Goal: Task Accomplishment & Management: Manage account settings

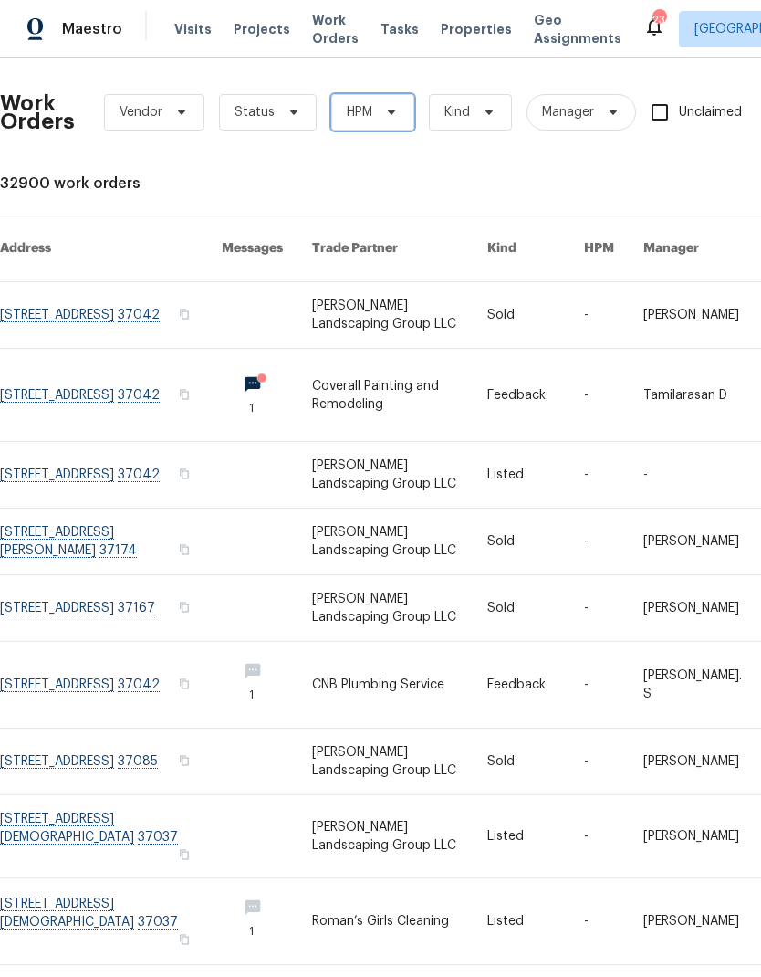
click at [363, 107] on span "HPM" at bounding box center [360, 112] width 26 height 18
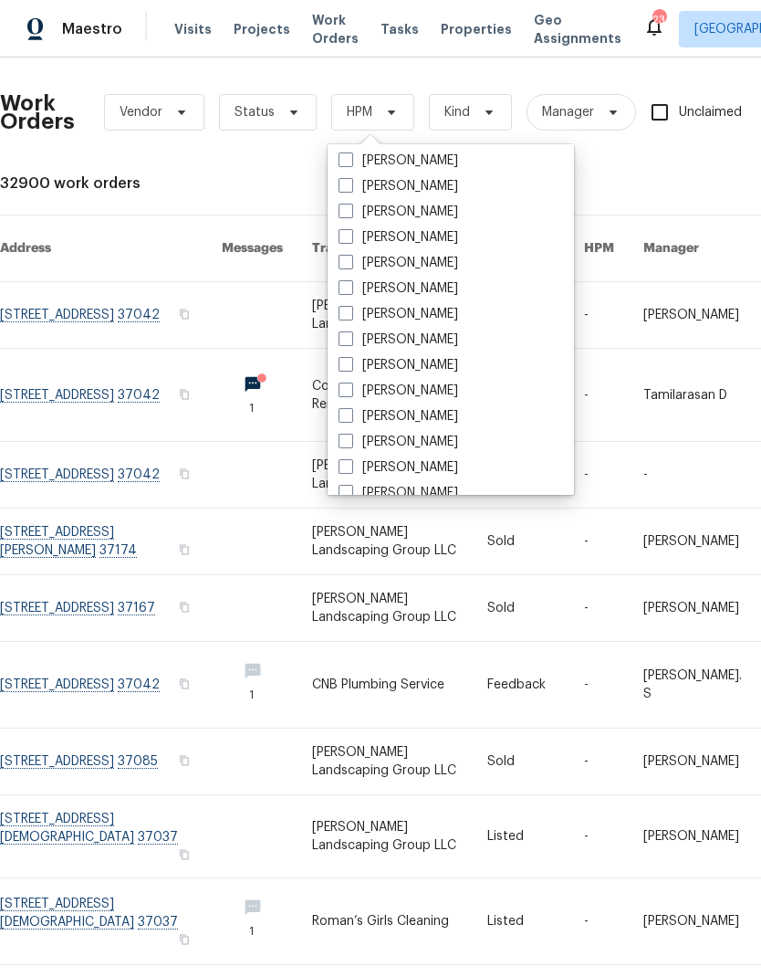
scroll to position [90, 0]
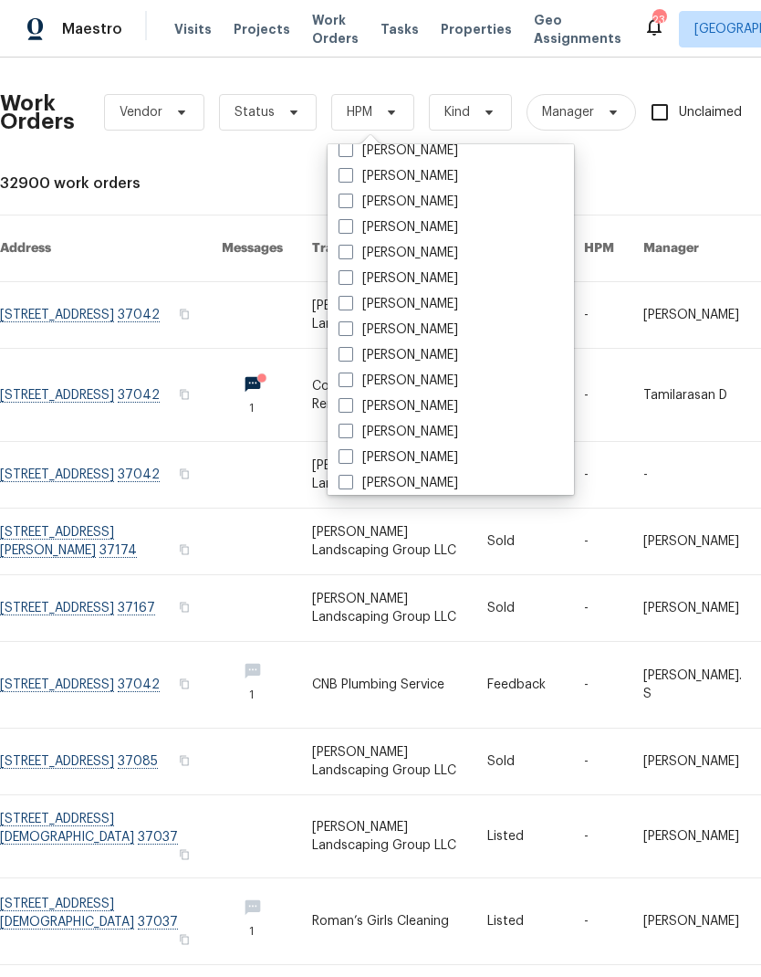
click at [375, 400] on label "[PERSON_NAME]" at bounding box center [399, 406] width 120 height 18
click at [351, 400] on input "[PERSON_NAME]" at bounding box center [345, 403] width 12 height 12
checkbox input "true"
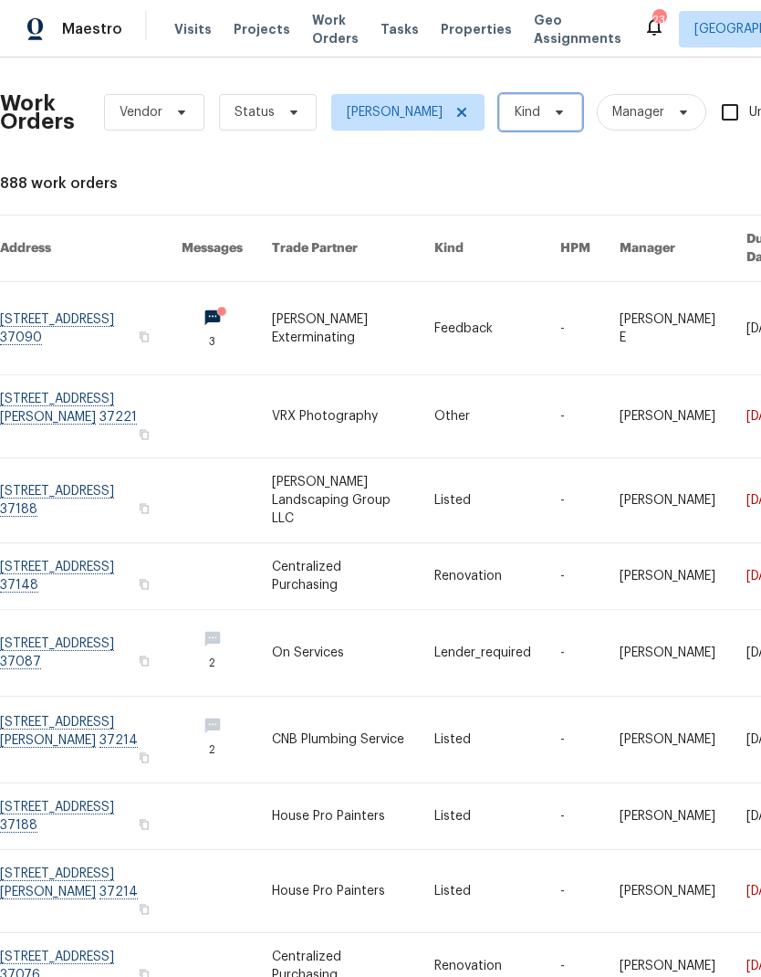
click at [515, 115] on span "Kind" at bounding box center [528, 112] width 26 height 18
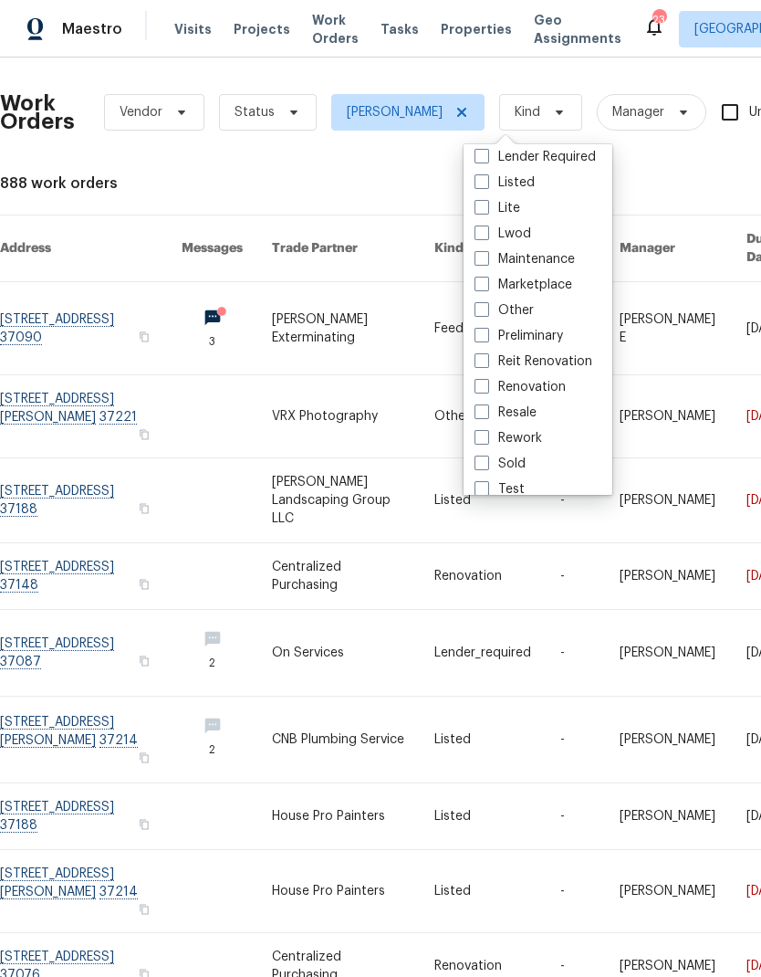
scroll to position [136, 0]
click at [495, 177] on label "Listed" at bounding box center [505, 182] width 60 height 18
click at [487, 177] on input "Listed" at bounding box center [481, 179] width 12 height 12
checkbox input "true"
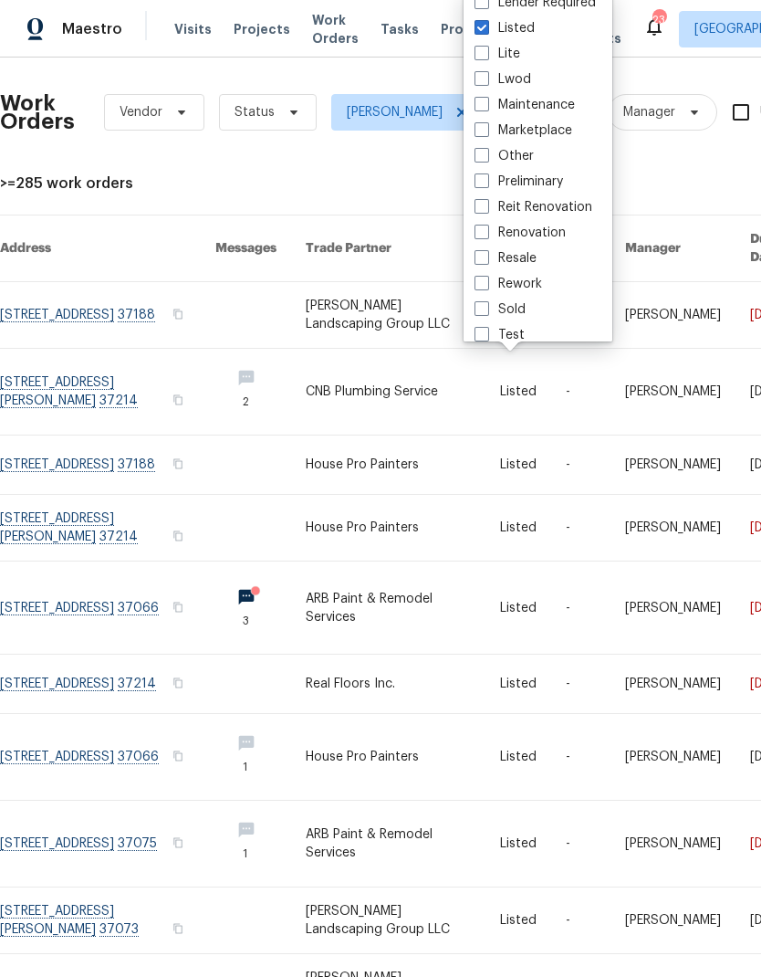
click at [226, 174] on div ">=285 work orders" at bounding box center [516, 183] width 1032 height 18
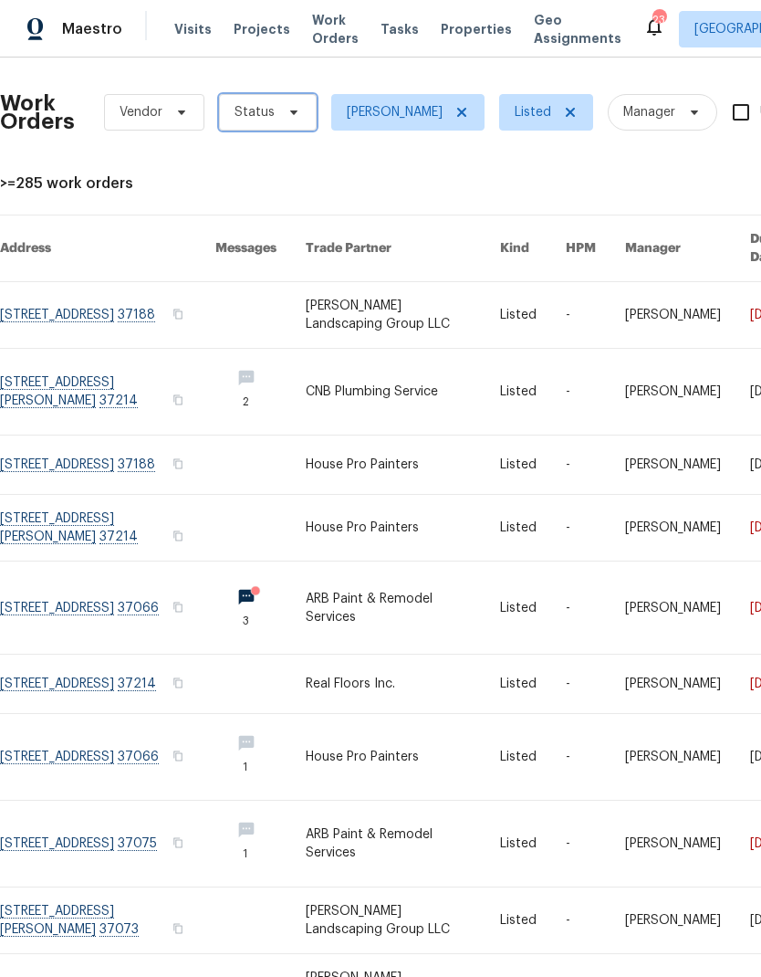
click at [249, 94] on span "Status" at bounding box center [268, 112] width 98 height 37
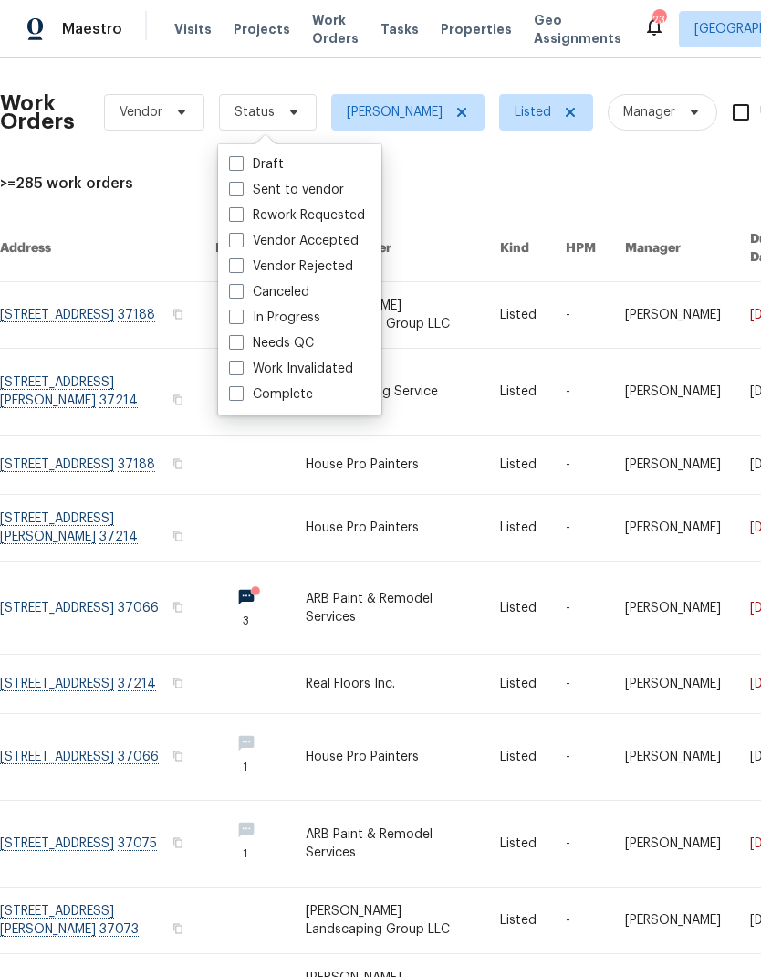
click at [236, 309] on span at bounding box center [236, 316] width 15 height 15
click at [236, 309] on input "In Progress" at bounding box center [235, 315] width 12 height 12
checkbox input "true"
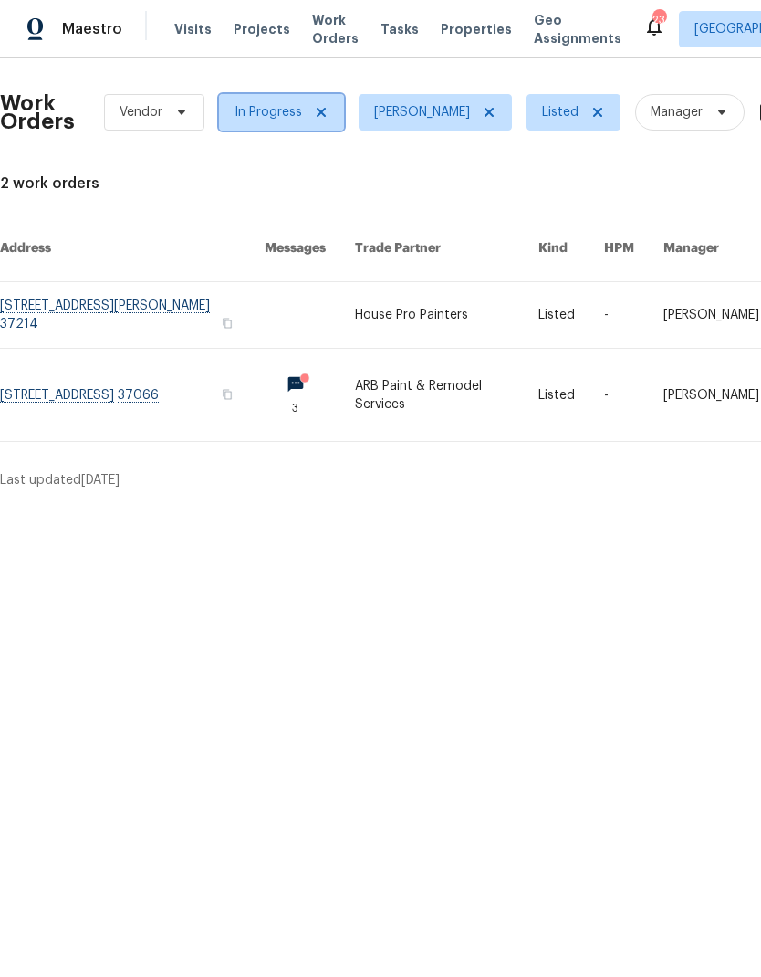
click at [267, 110] on span "In Progress" at bounding box center [269, 112] width 68 height 18
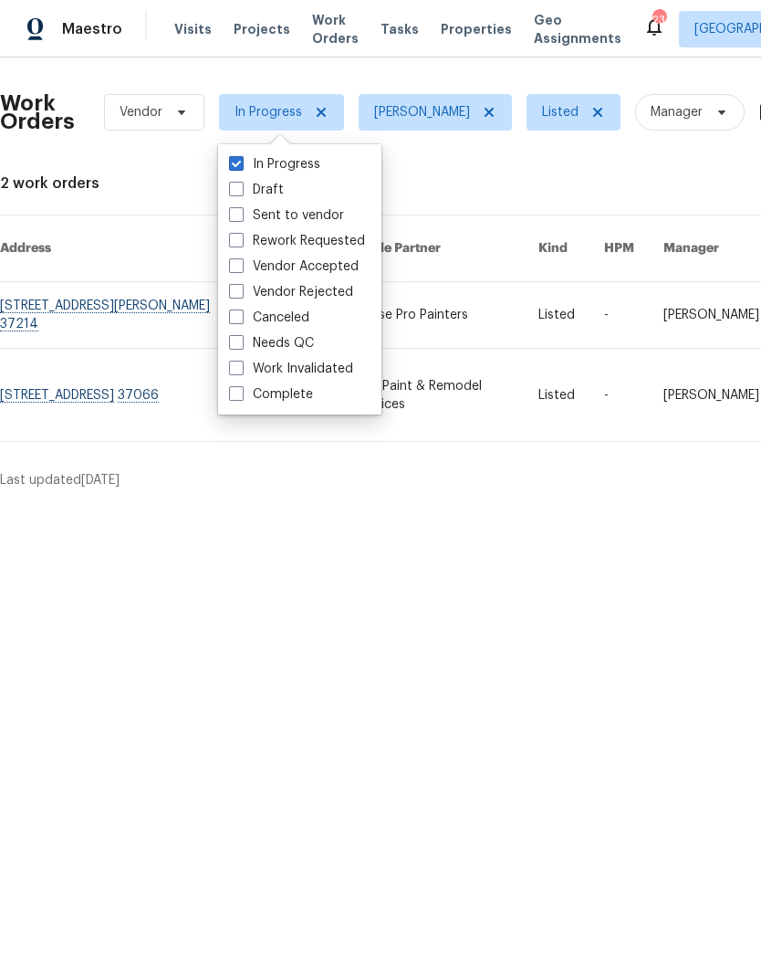
click at [245, 267] on label "Vendor Accepted" at bounding box center [294, 266] width 130 height 18
click at [241, 267] on input "Vendor Accepted" at bounding box center [235, 263] width 12 height 12
checkbox input "true"
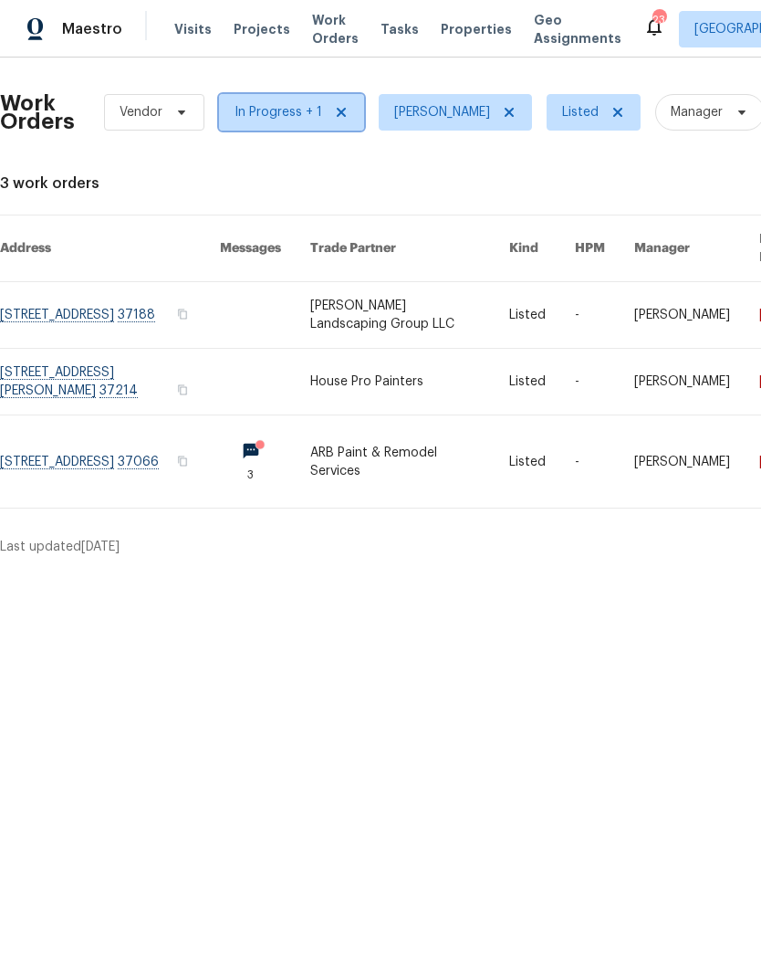
click at [340, 117] on icon at bounding box center [341, 112] width 15 height 15
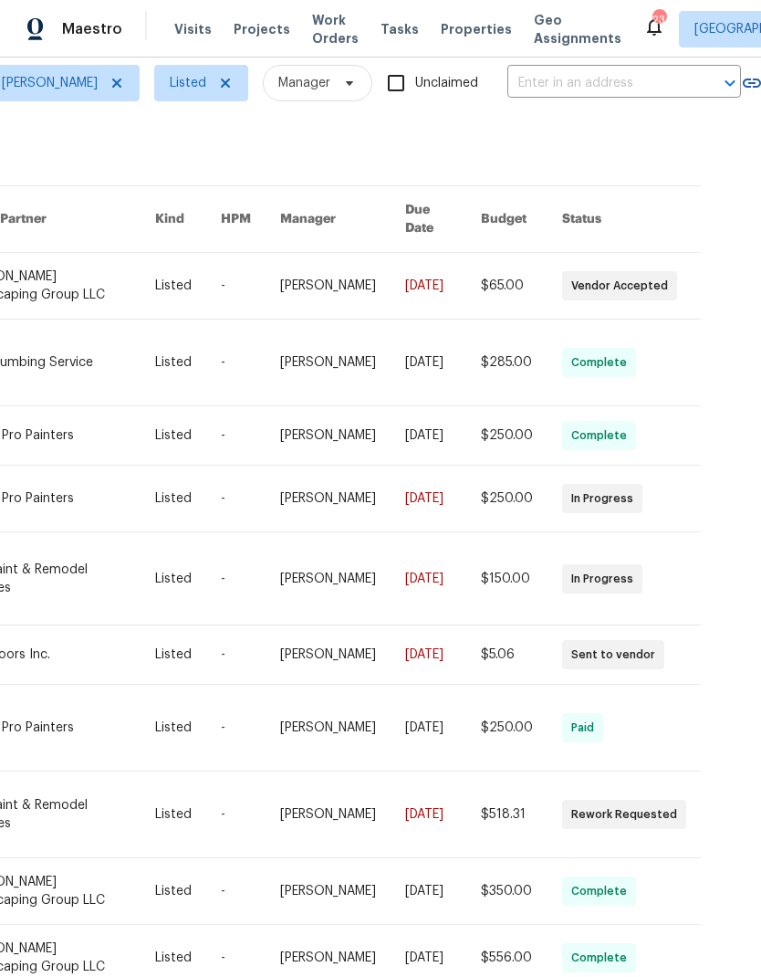
scroll to position [73, 0]
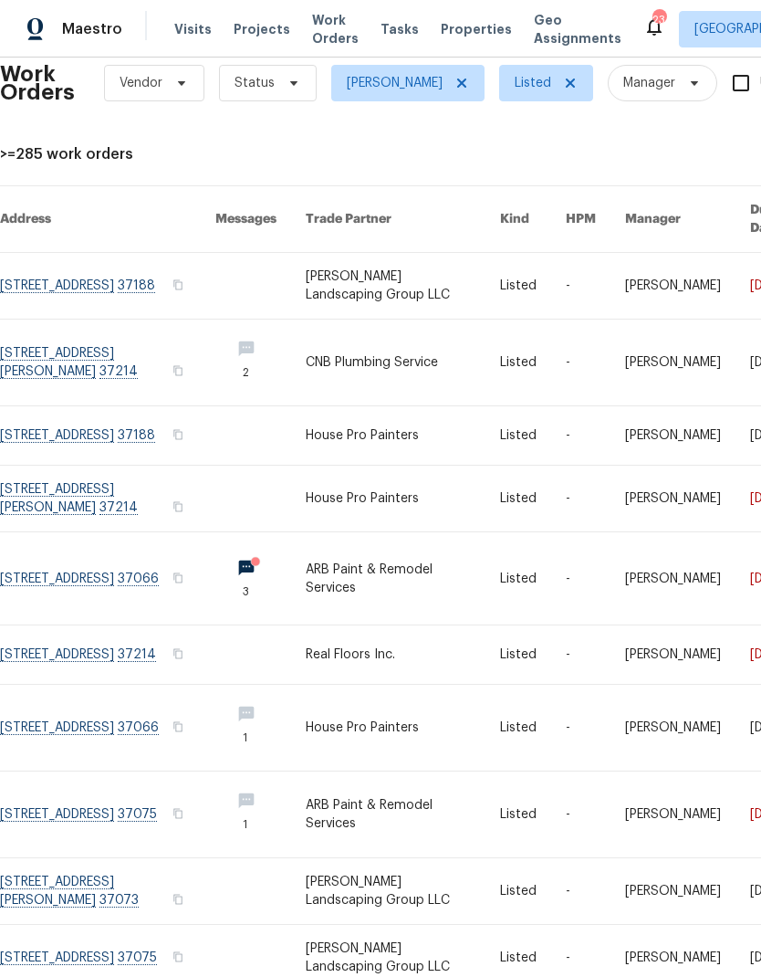
scroll to position [29, 0]
click at [369, 70] on span "[PERSON_NAME]" at bounding box center [407, 83] width 153 height 37
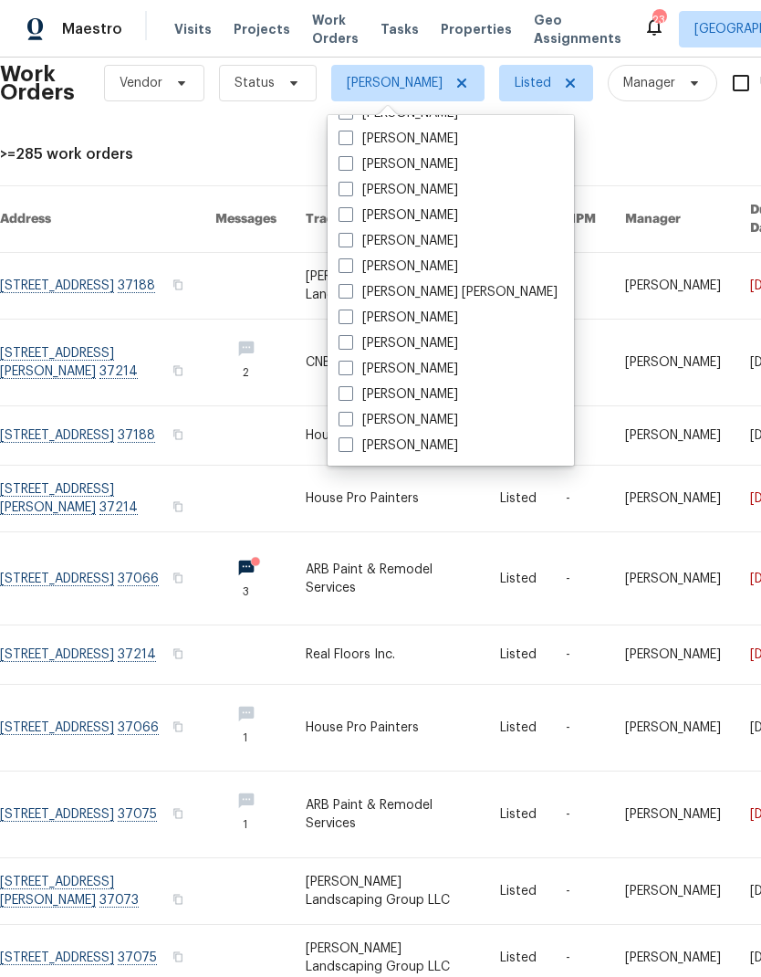
scroll to position [329, 0]
click at [350, 239] on span at bounding box center [346, 240] width 15 height 15
click at [350, 239] on input "[PERSON_NAME]" at bounding box center [345, 238] width 12 height 12
checkbox input "true"
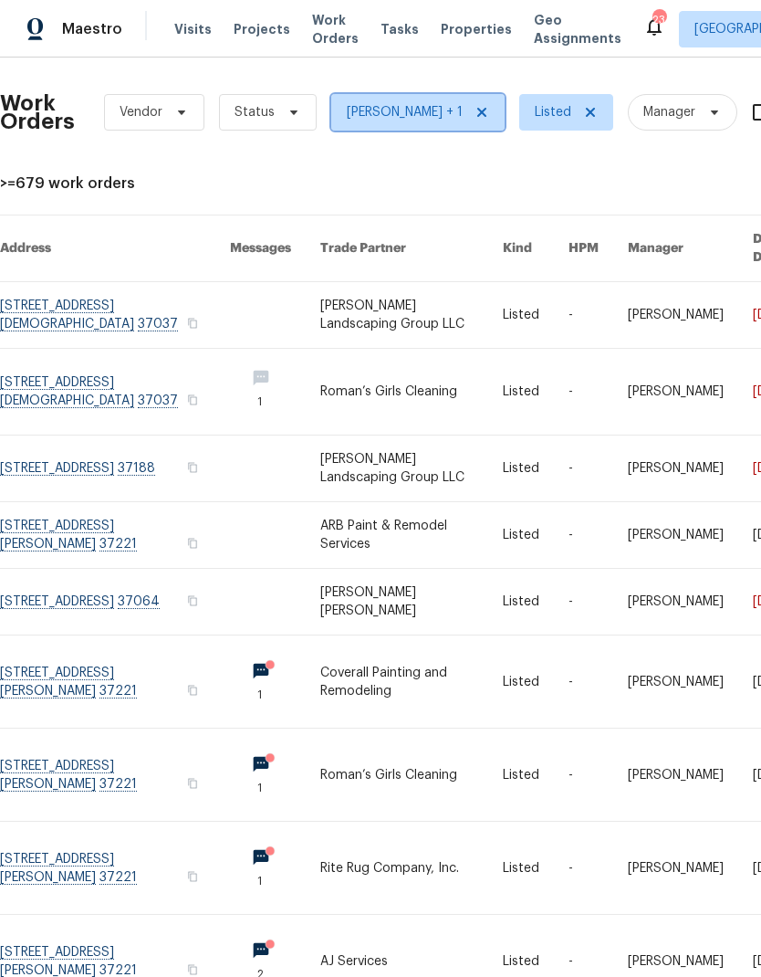
click at [360, 106] on span "[PERSON_NAME] + 1" at bounding box center [405, 112] width 116 height 18
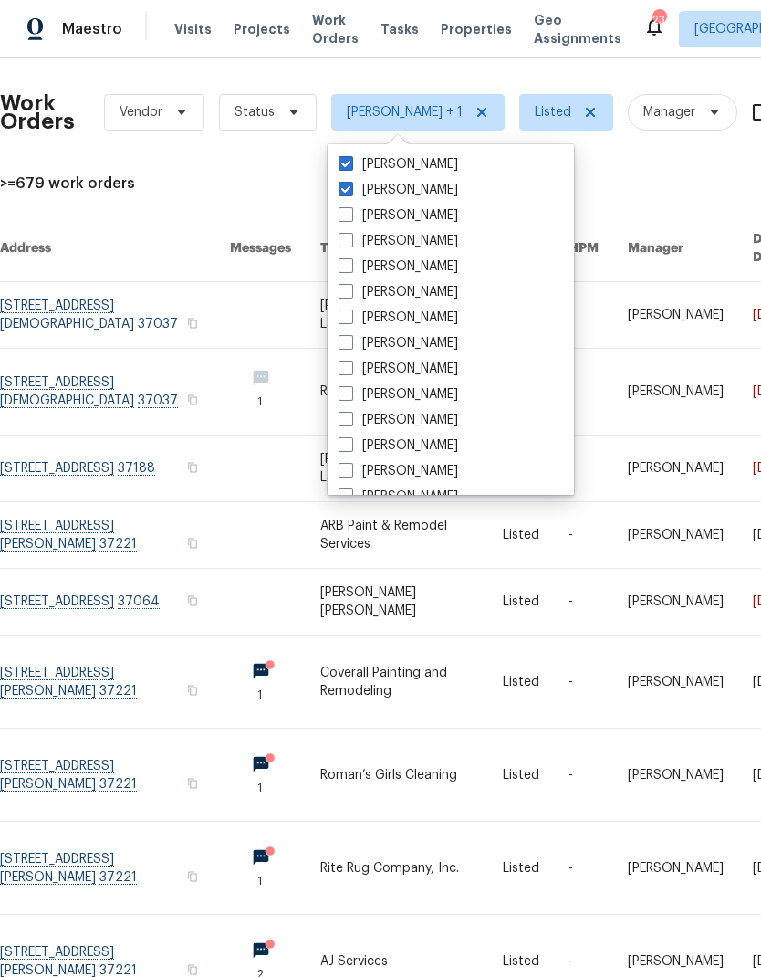
click at [348, 192] on span at bounding box center [346, 189] width 15 height 15
click at [348, 192] on input "[PERSON_NAME]" at bounding box center [345, 187] width 12 height 12
checkbox input "false"
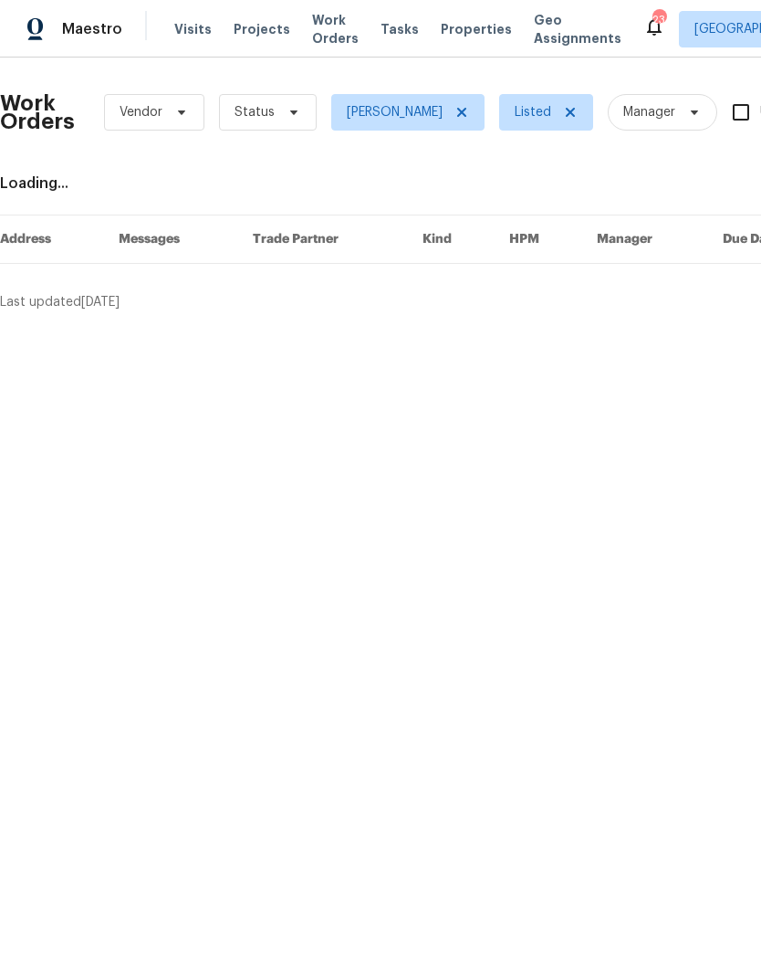
click at [239, 172] on div "Work Orders Vendor Status [PERSON_NAME] Listed Manager Unclaimed ​ View Reno In…" at bounding box center [516, 191] width 1032 height 239
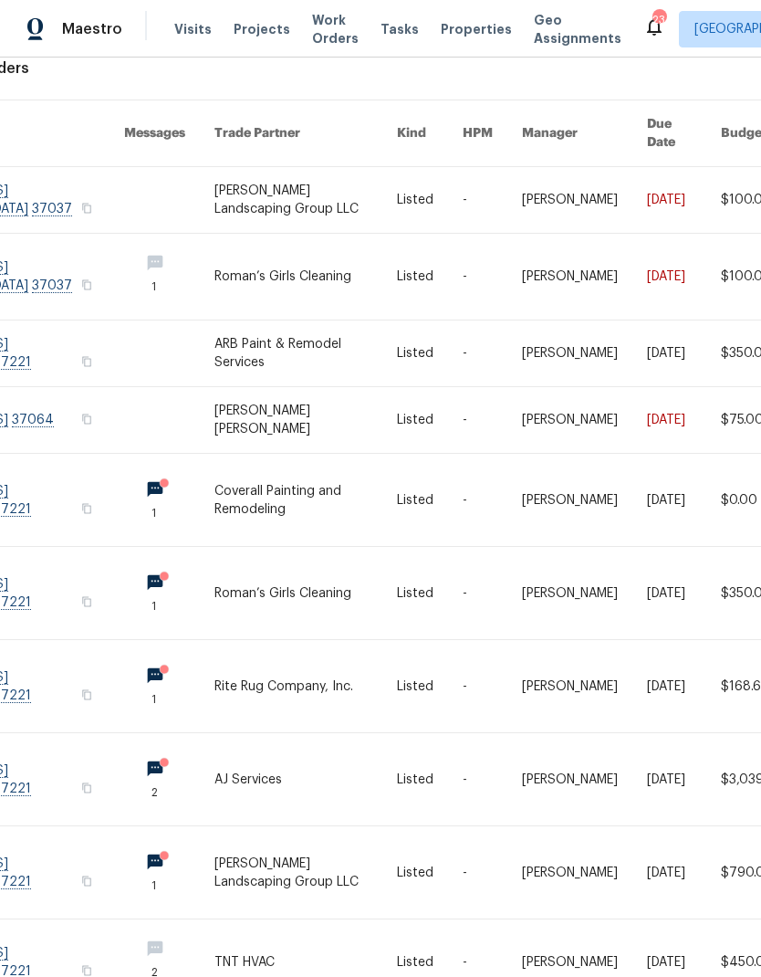
scroll to position [115, 109]
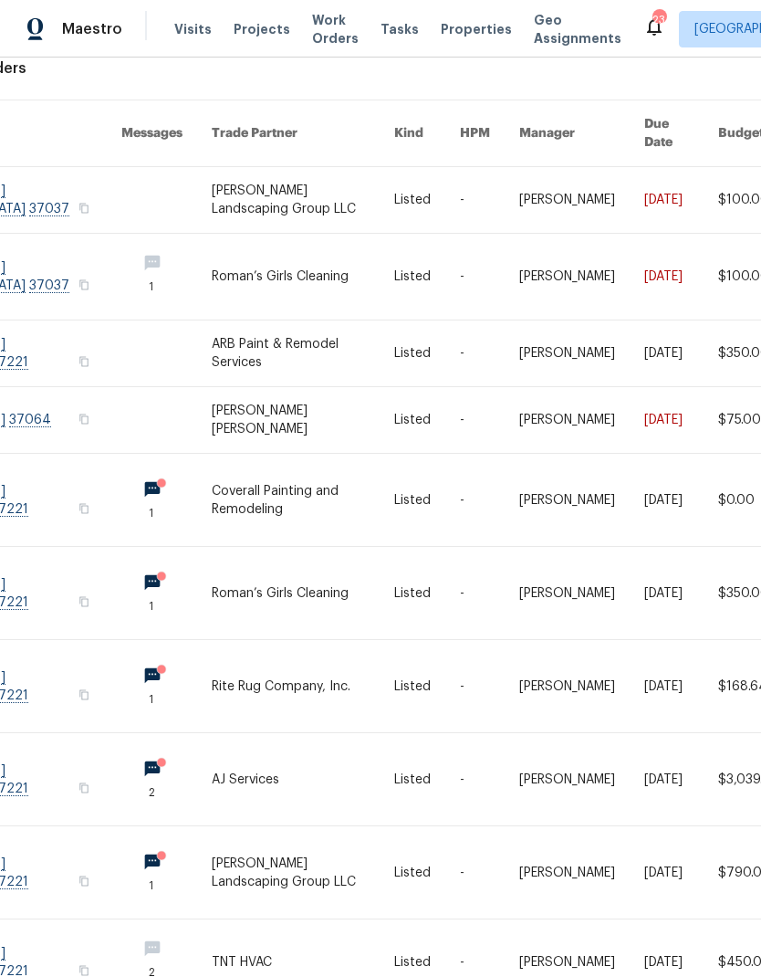
click at [317, 778] on link at bounding box center [303, 779] width 182 height 92
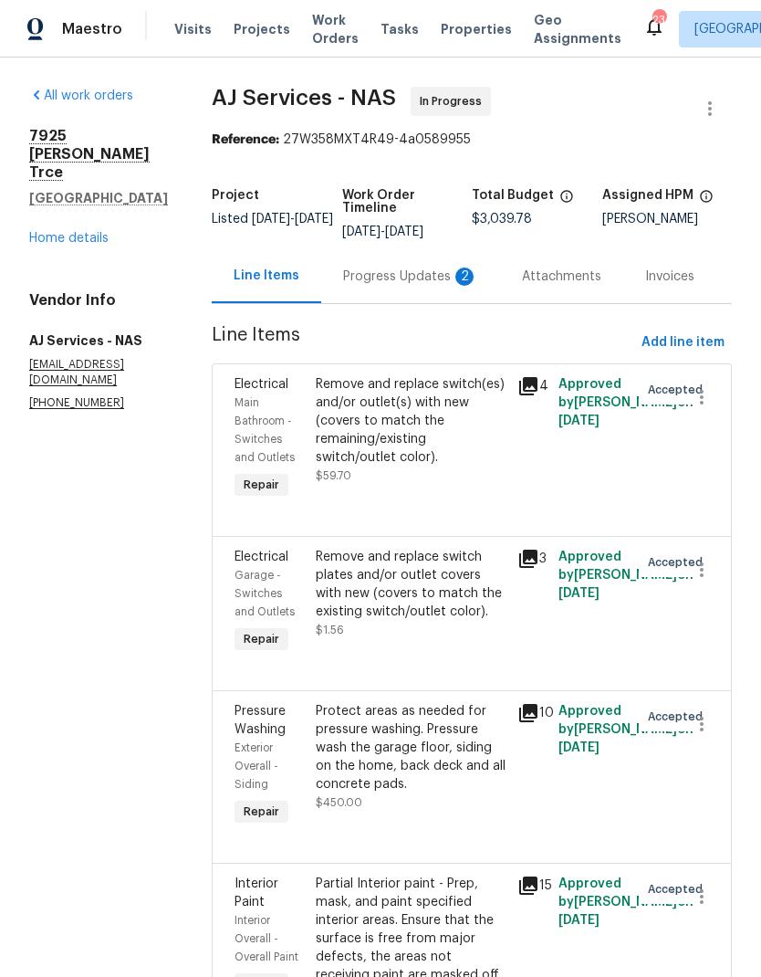
click at [385, 286] on div "Progress Updates 2" at bounding box center [410, 276] width 135 height 18
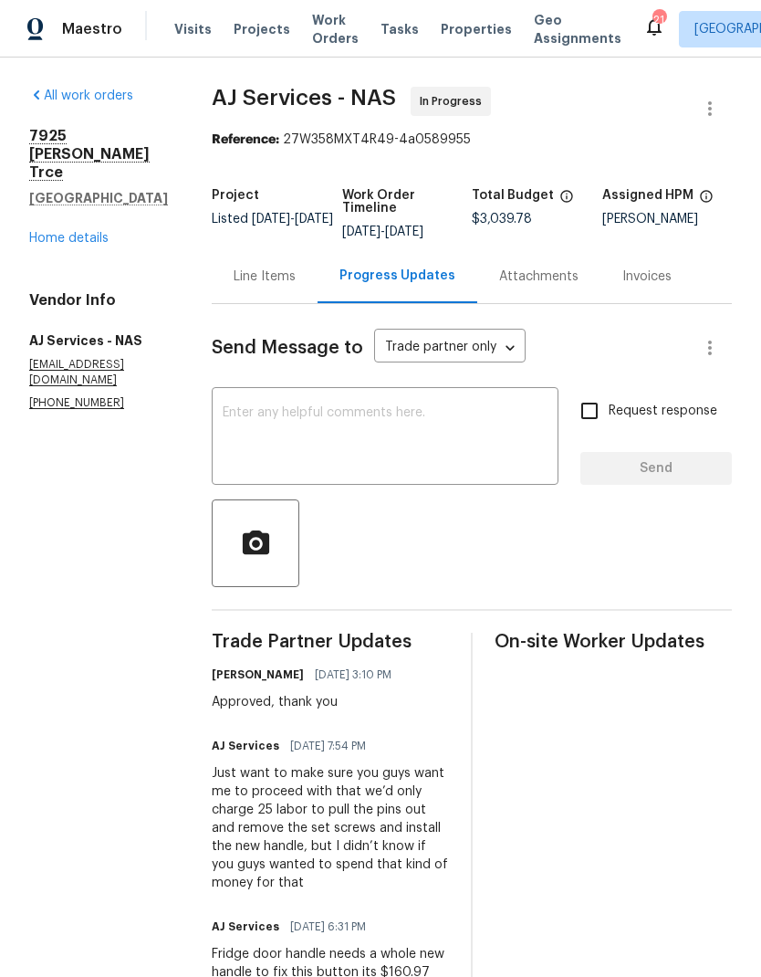
click at [269, 431] on textarea at bounding box center [385, 438] width 325 height 64
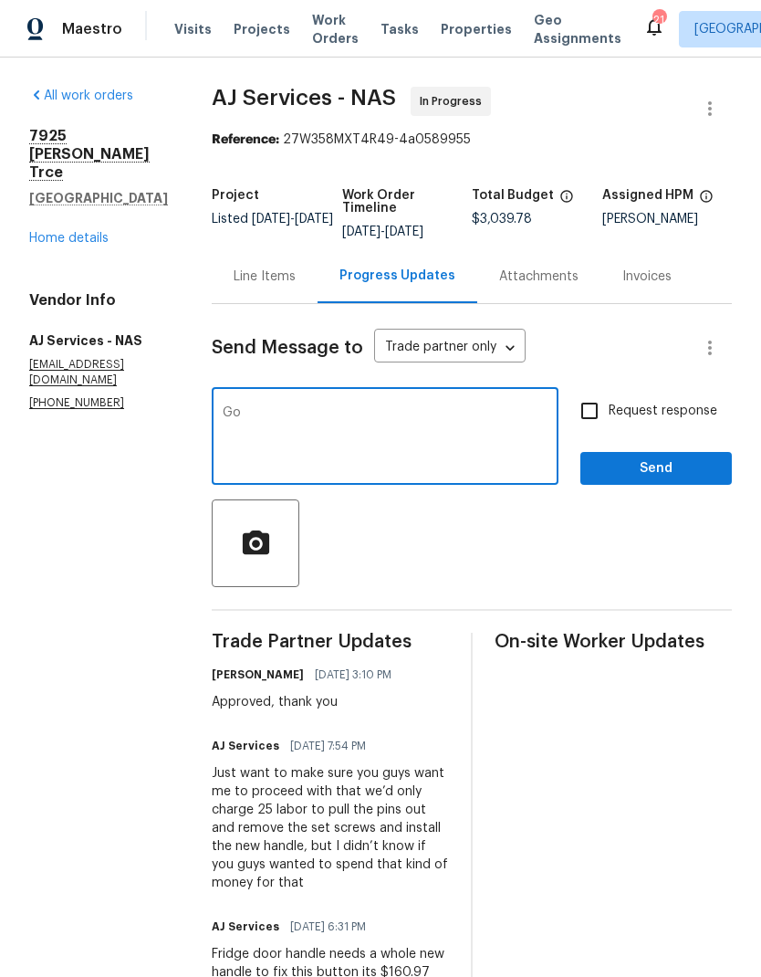
type textarea "G"
click at [507, 517] on div at bounding box center [472, 543] width 520 height 88
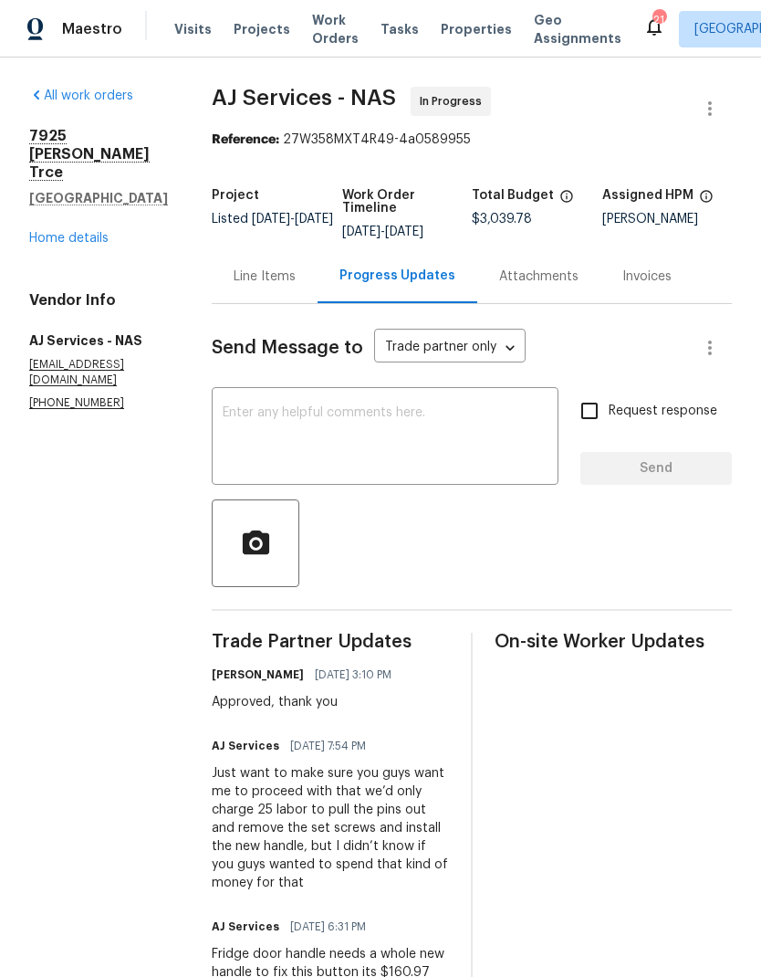
click at [259, 280] on div "Line Items" at bounding box center [265, 276] width 62 height 18
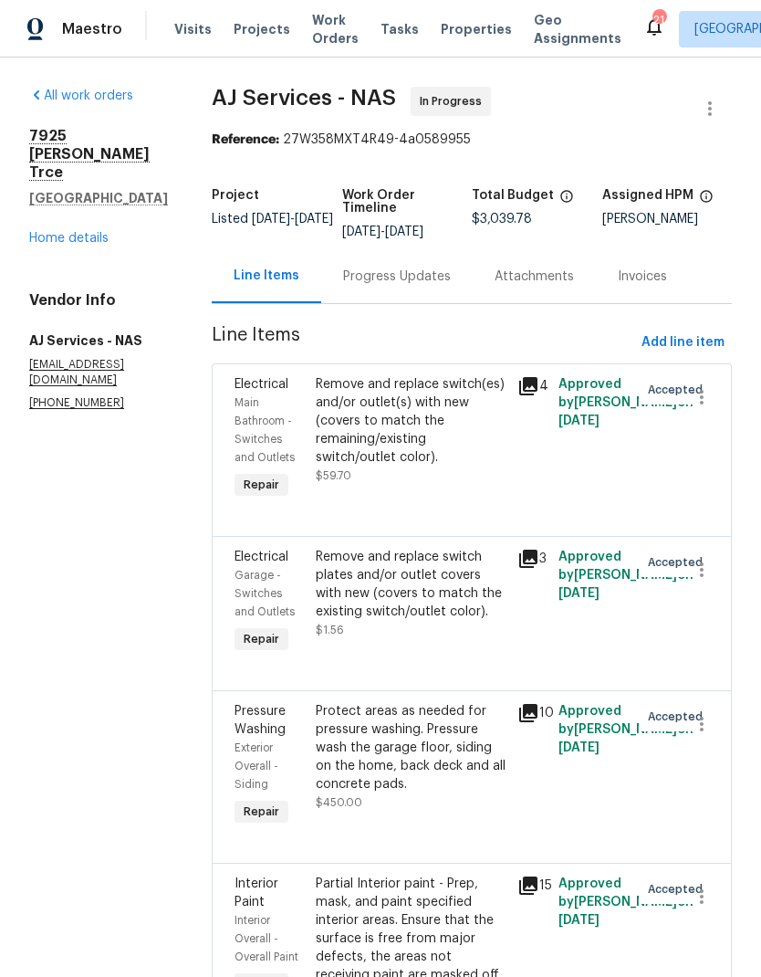
click at [368, 269] on div "Progress Updates" at bounding box center [397, 276] width 108 height 18
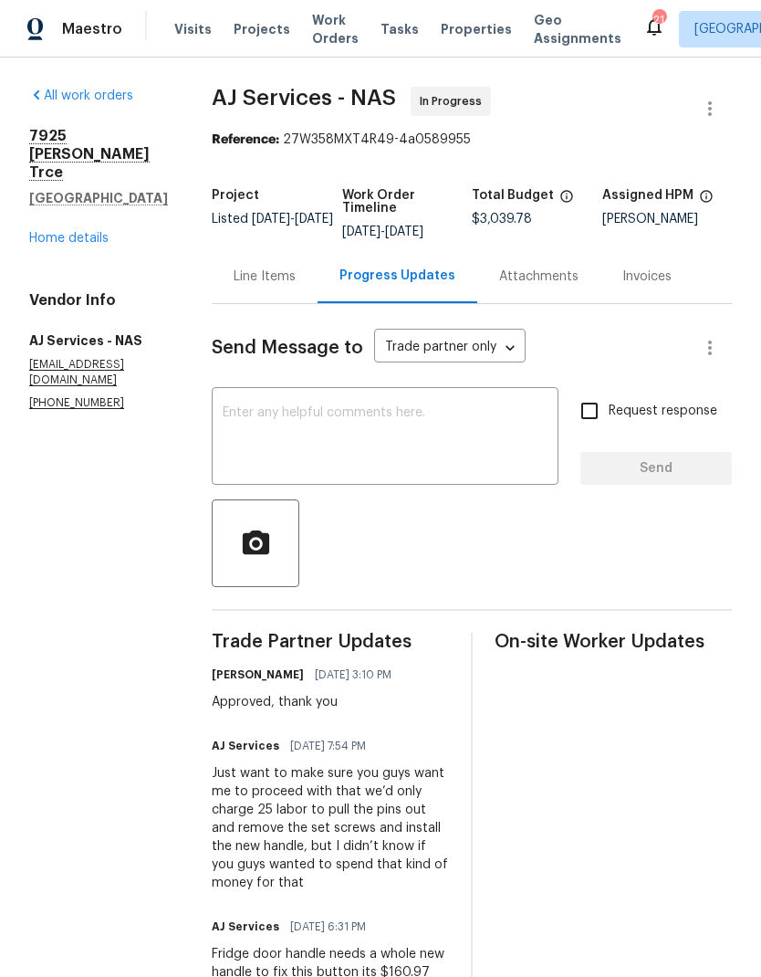
click at [280, 271] on div "Line Items" at bounding box center [265, 276] width 62 height 18
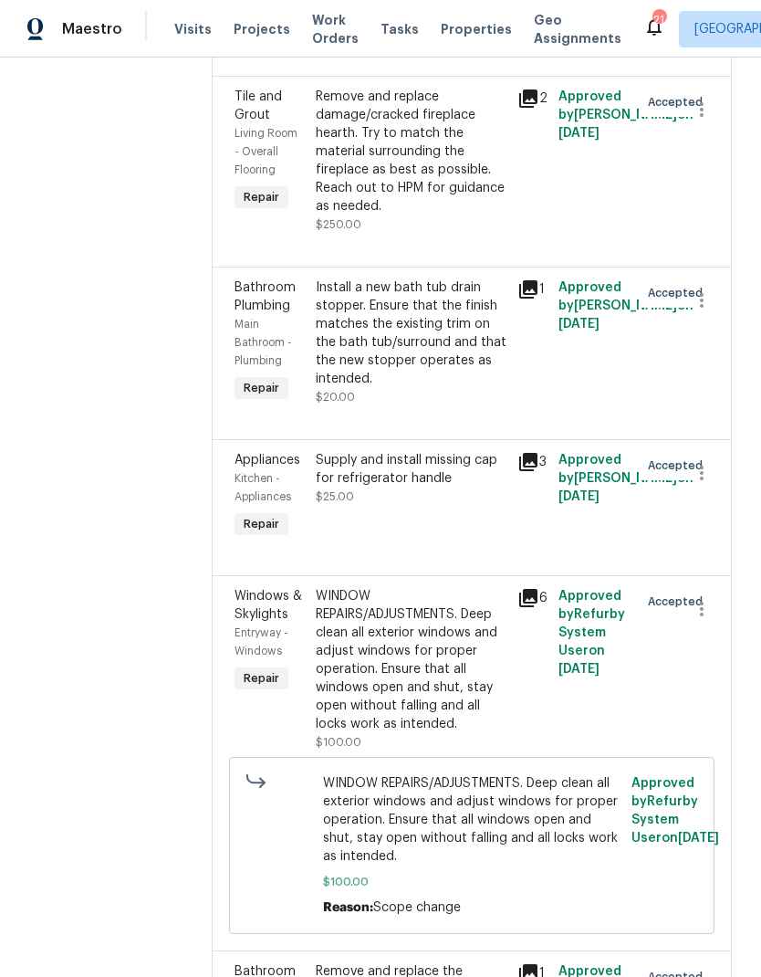
scroll to position [4428, 0]
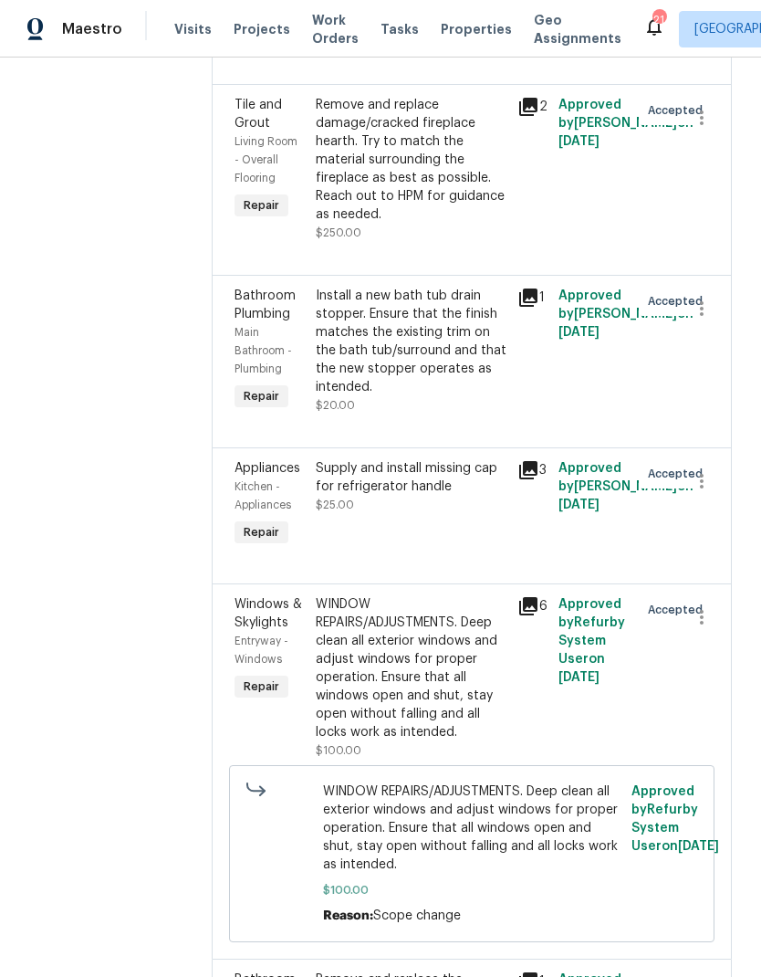
click at [386, 514] on div "Supply and install missing cap for refrigerator handle $25.00" at bounding box center [412, 486] width 192 height 55
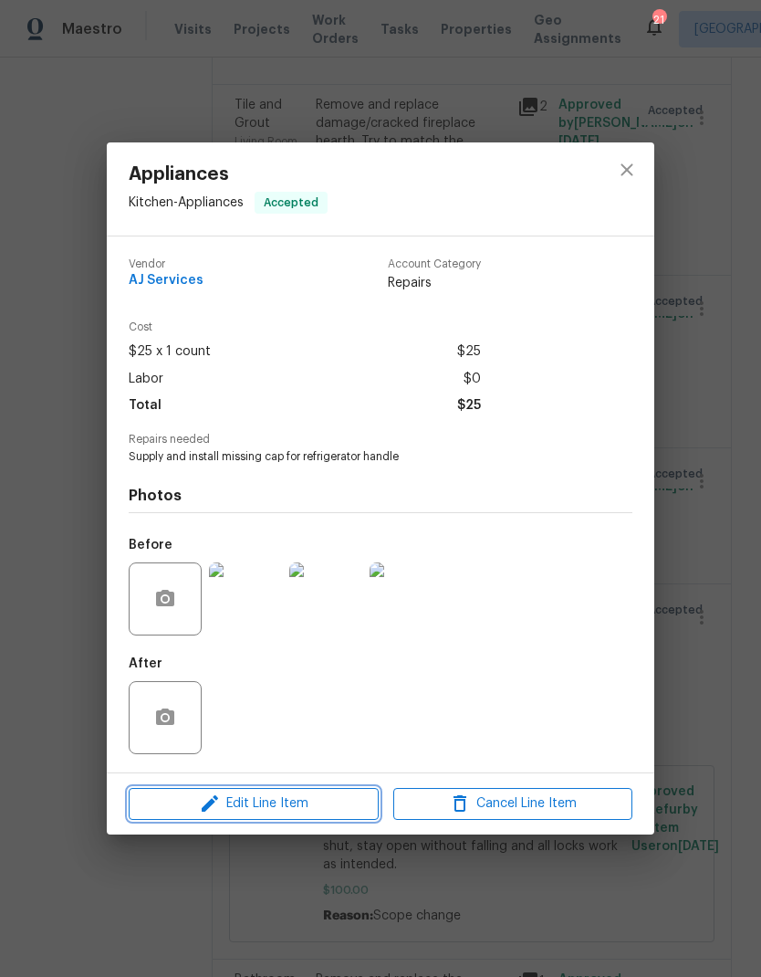
click at [238, 805] on span "Edit Line Item" at bounding box center [253, 803] width 239 height 23
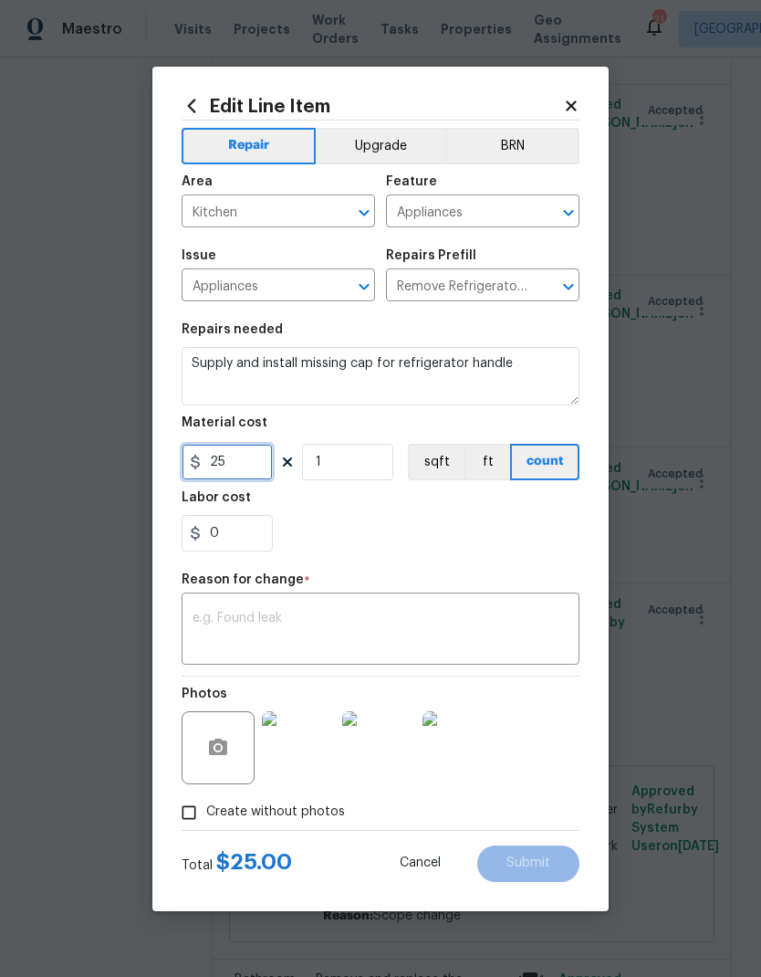
click at [249, 457] on input "25" at bounding box center [227, 462] width 91 height 37
type input "186"
click at [378, 530] on div "0" at bounding box center [381, 533] width 398 height 37
click at [273, 630] on textarea at bounding box center [381, 631] width 376 height 38
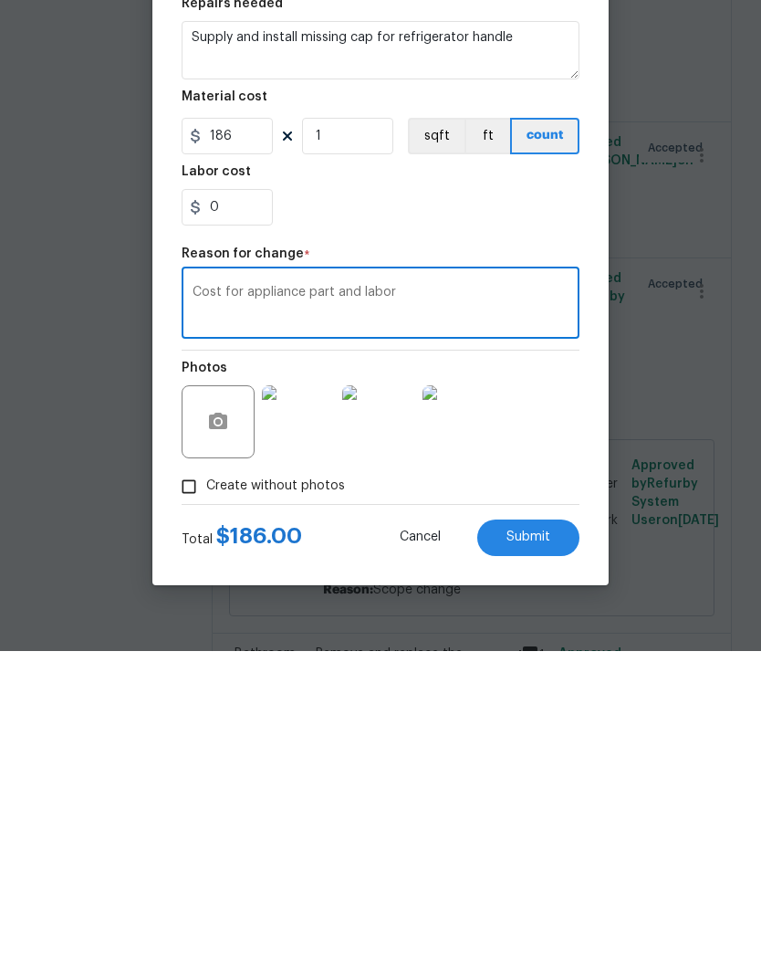
type textarea "Cost for appliance part and labor"
click at [531, 845] on button "Submit" at bounding box center [528, 863] width 102 height 37
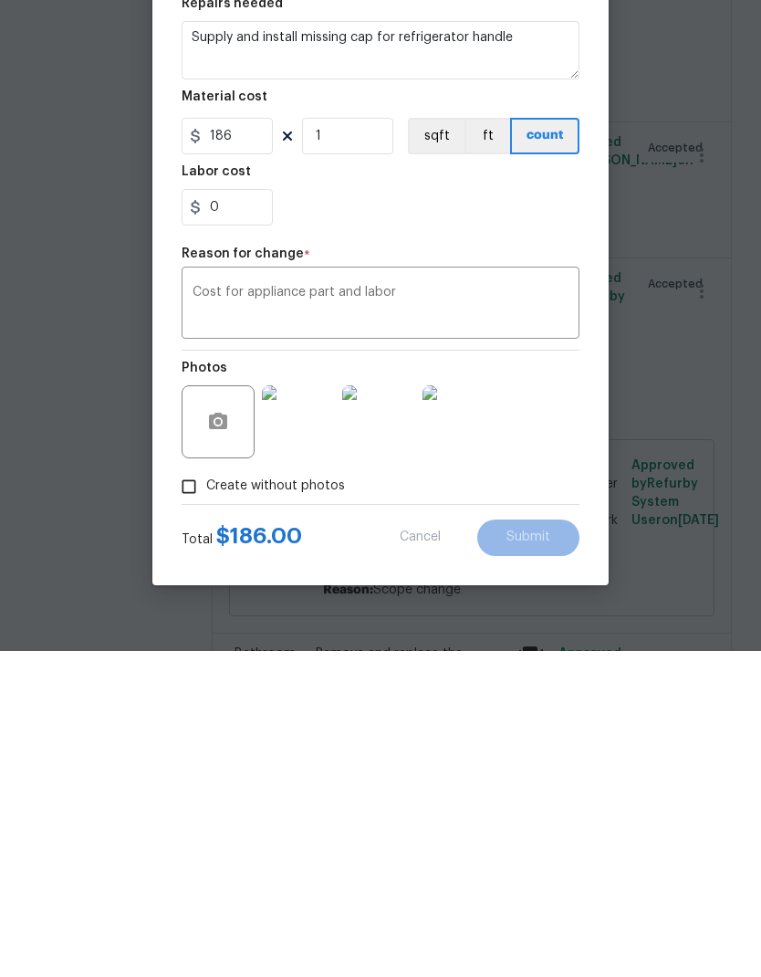
scroll to position [73, 0]
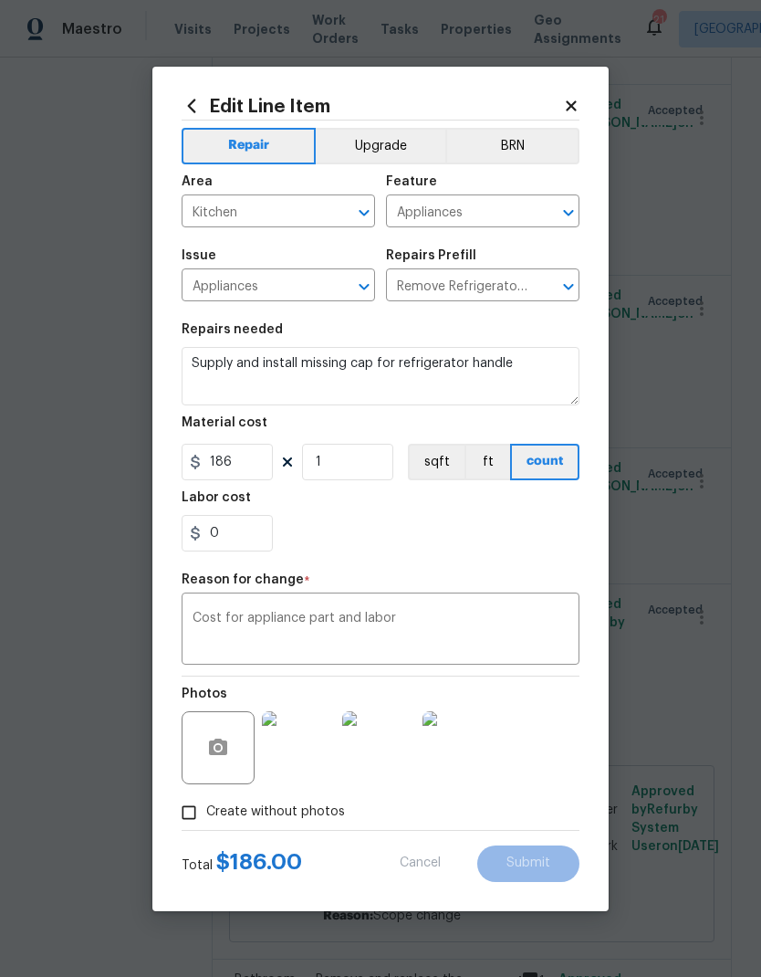
type input "25"
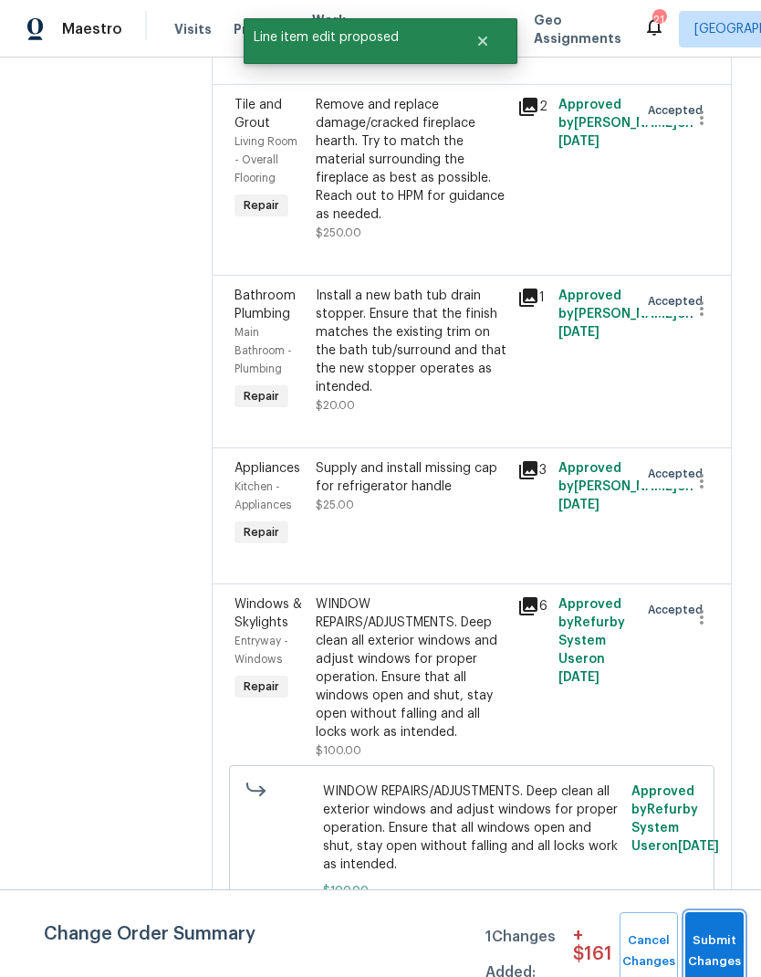
click at [720, 939] on span "Submit Changes" at bounding box center [715, 951] width 40 height 42
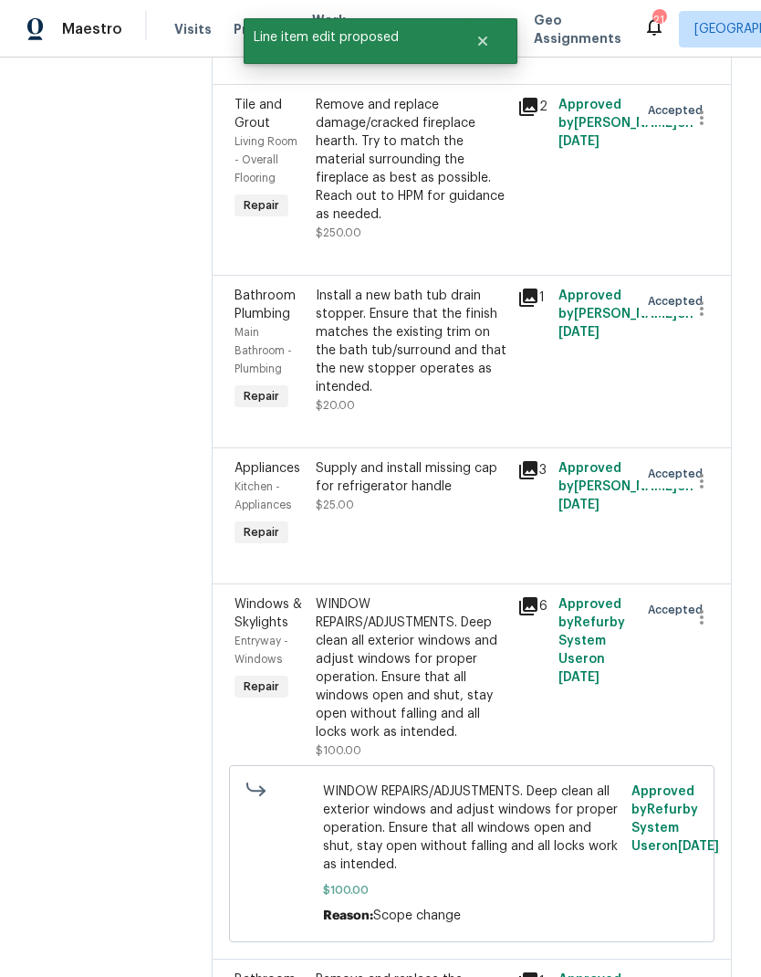
scroll to position [0, 0]
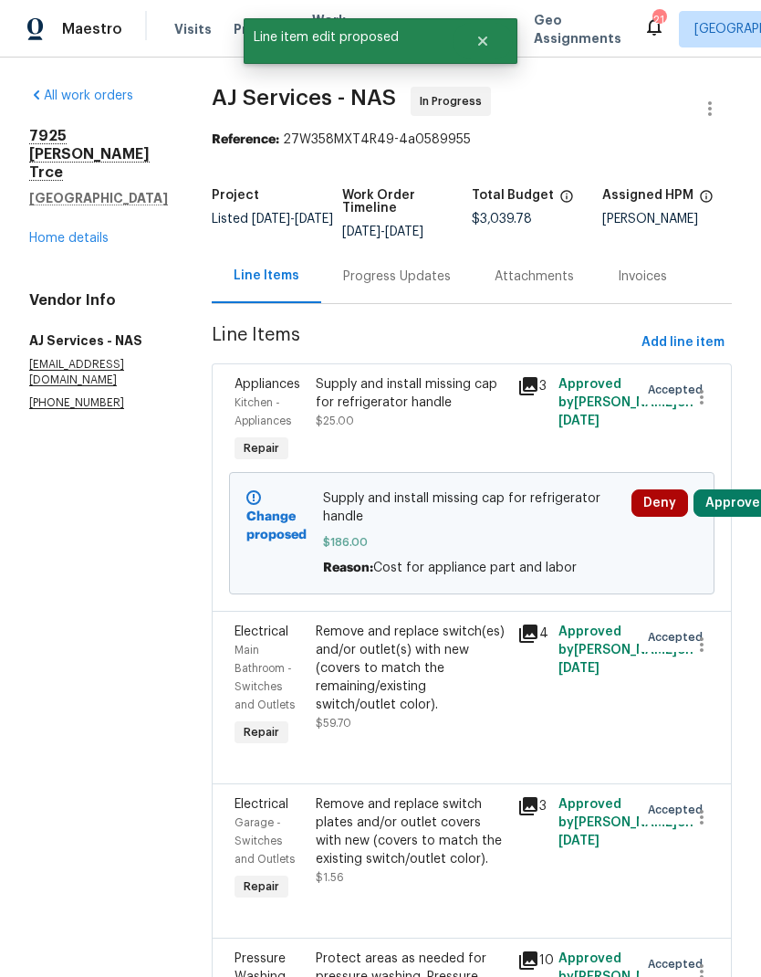
click at [390, 272] on div "Progress Updates" at bounding box center [397, 276] width 108 height 18
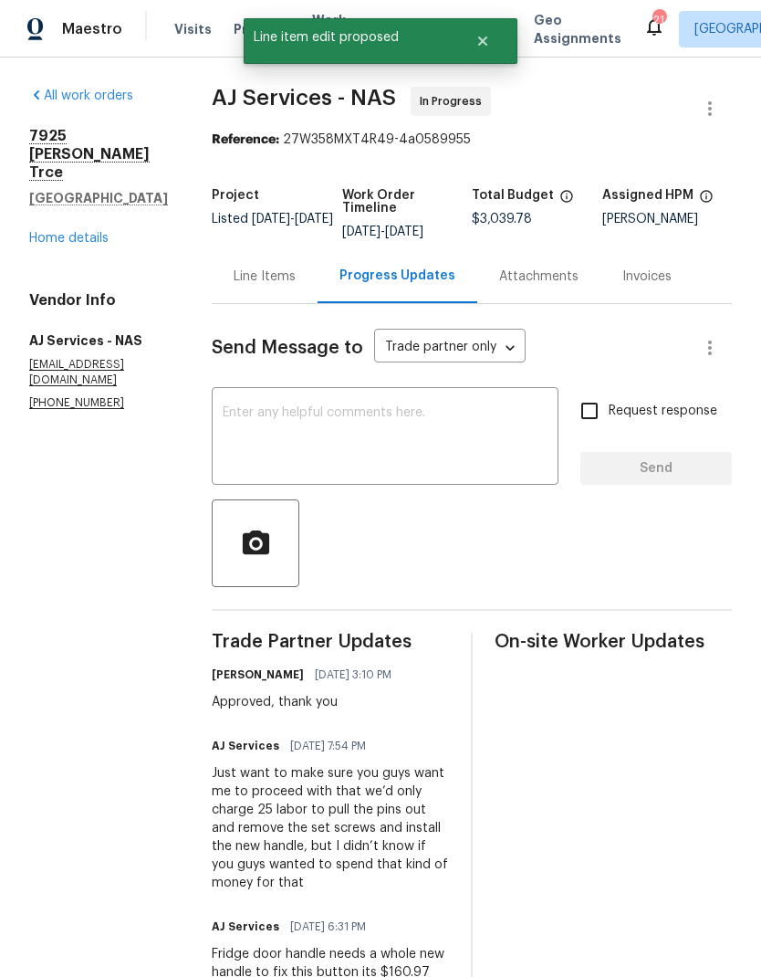
click at [301, 435] on textarea at bounding box center [385, 438] width 325 height 64
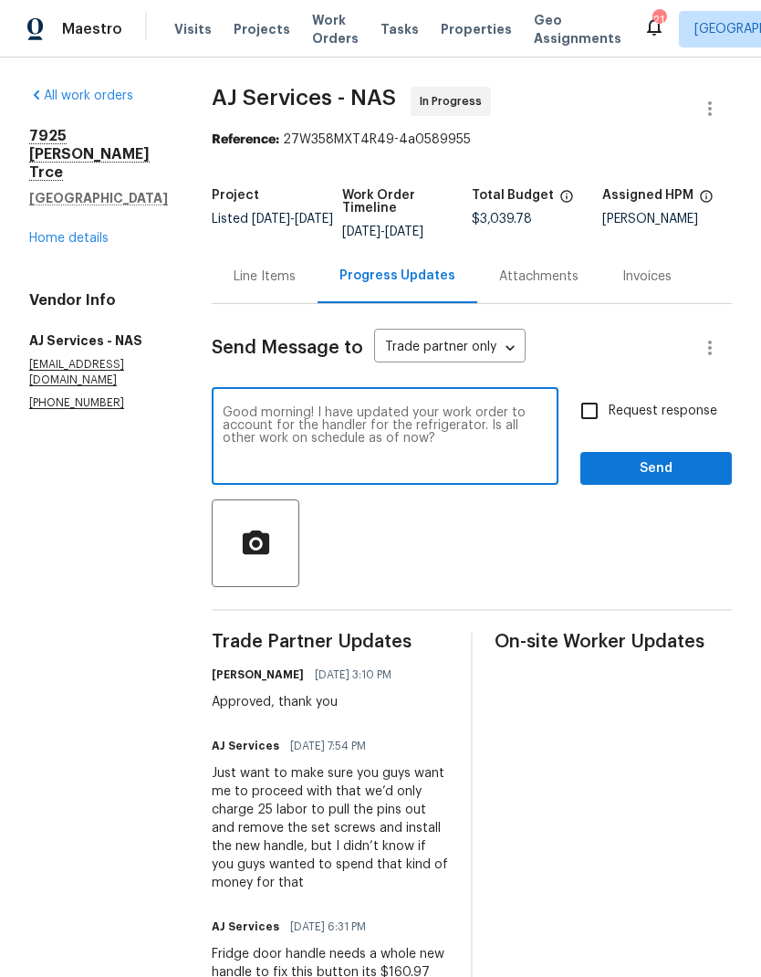
type textarea "Good morning! I have updated your work order to account for the handler for the…"
click at [654, 401] on label "Request response" at bounding box center [644, 411] width 147 height 38
click at [609, 401] on input "Request response" at bounding box center [590, 411] width 38 height 38
checkbox input "true"
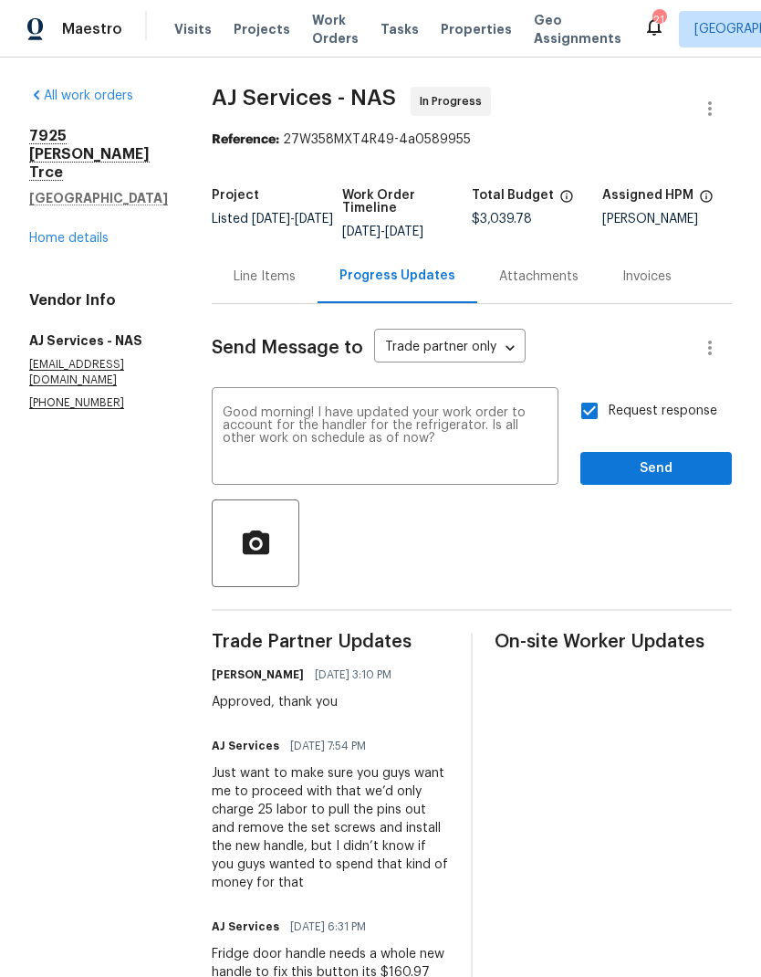
click at [659, 446] on div "Request response Send" at bounding box center [657, 438] width 152 height 93
click at [672, 465] on span "Send" at bounding box center [656, 468] width 122 height 23
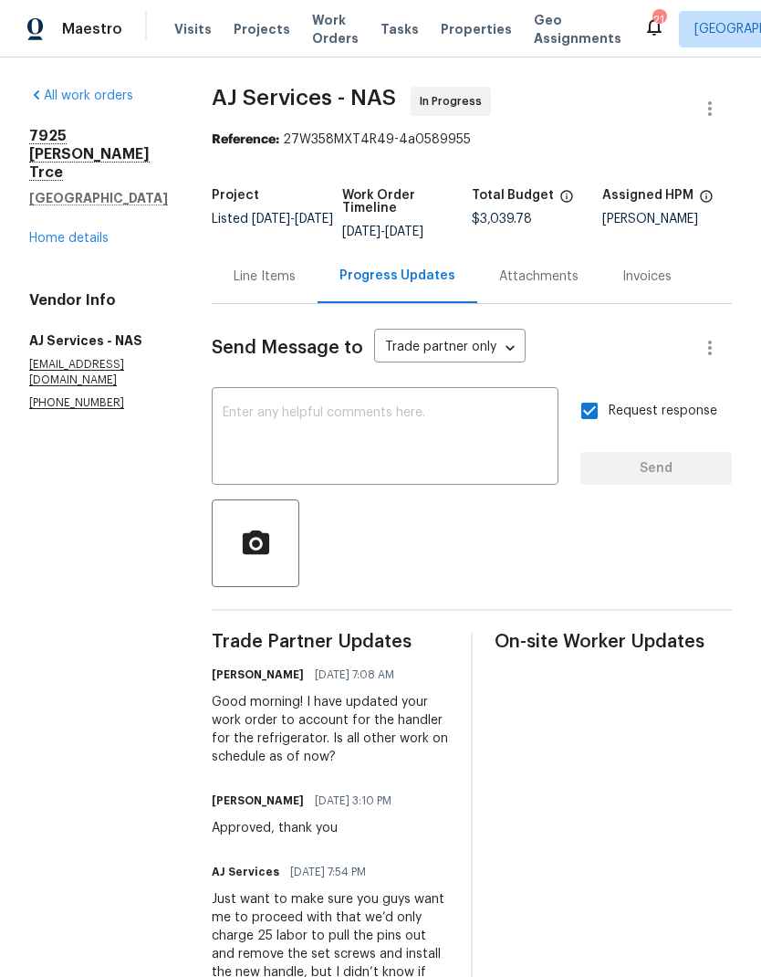
click at [281, 426] on textarea at bounding box center [385, 438] width 325 height 64
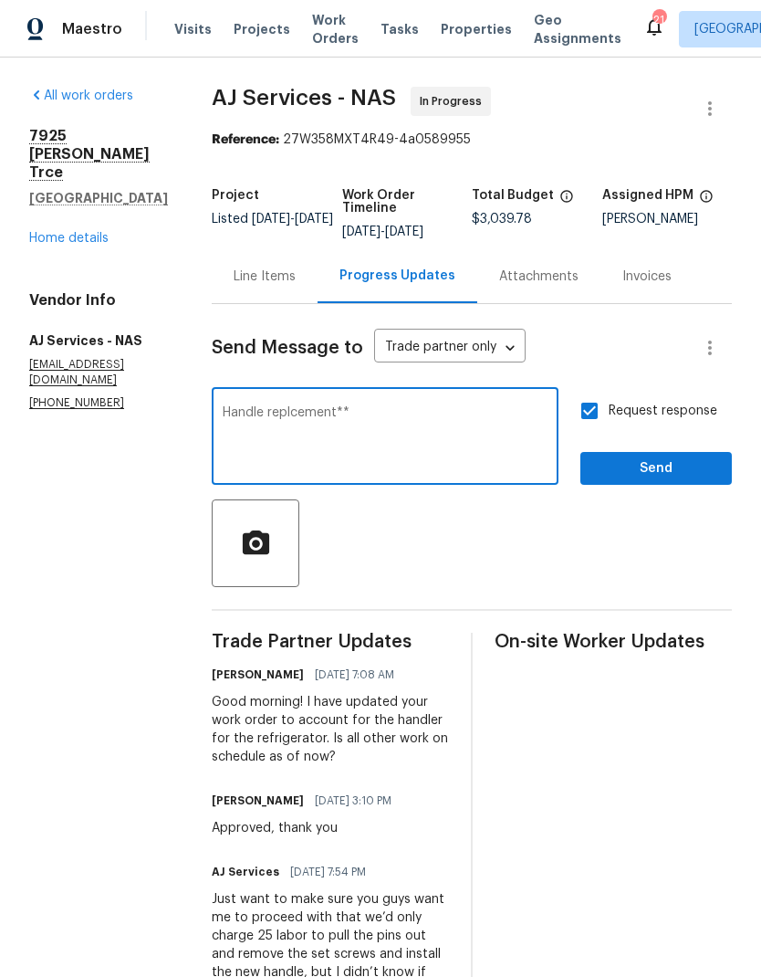
click at [435, 547] on div at bounding box center [472, 543] width 520 height 88
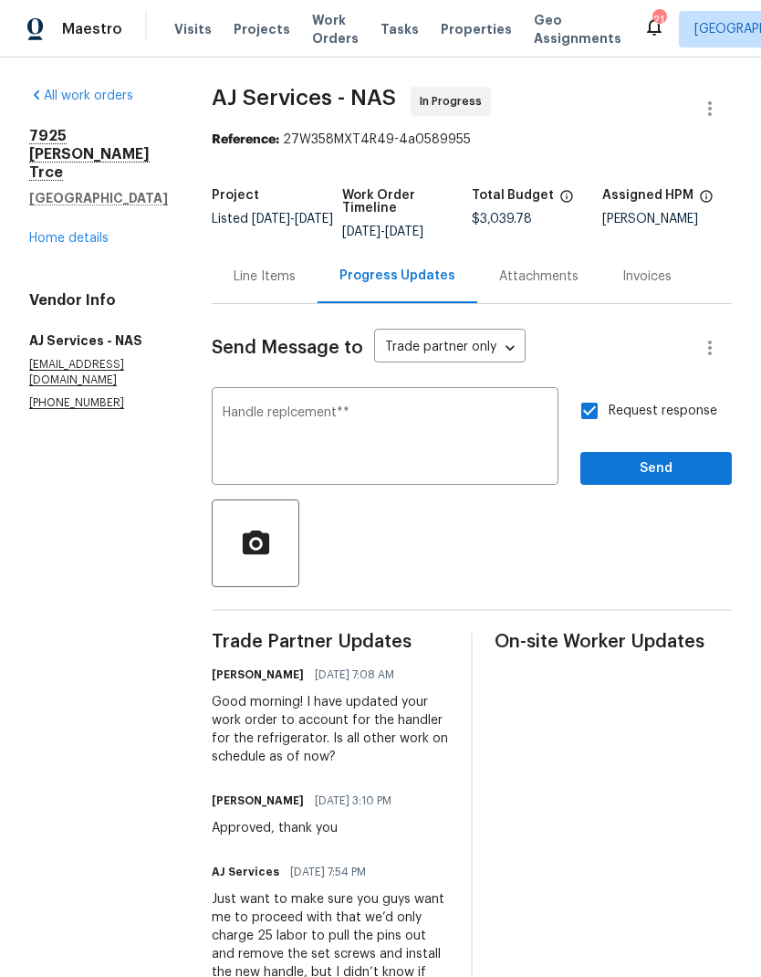
click at [300, 410] on textarea "Handle replcement**" at bounding box center [385, 438] width 325 height 64
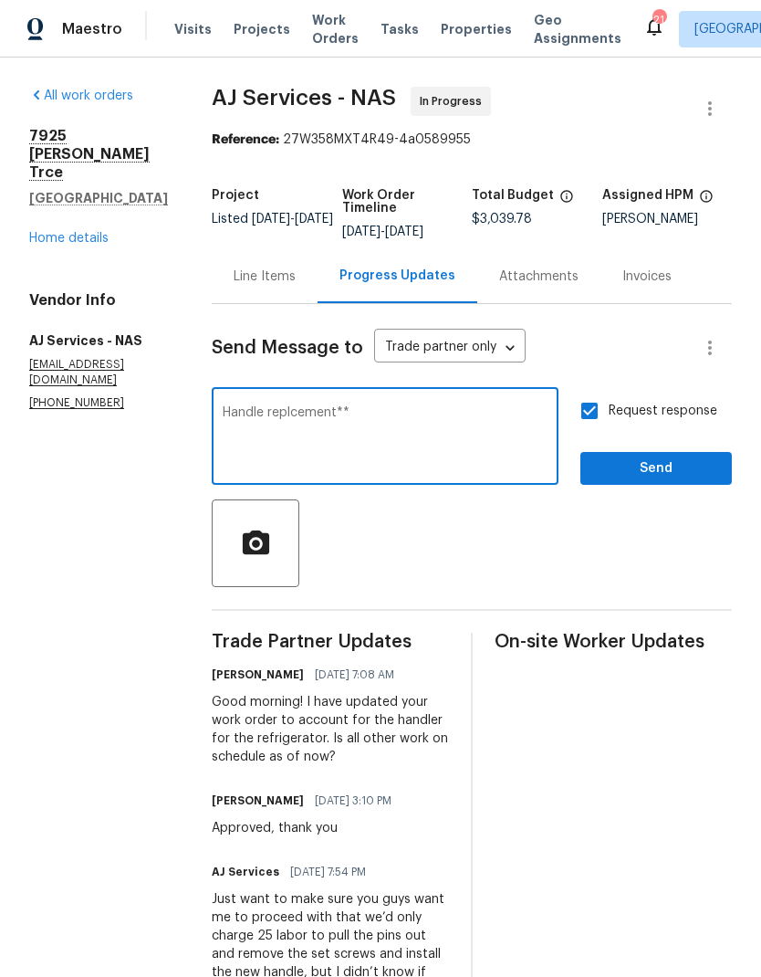
click at [308, 404] on div "Handle replcement** x ​" at bounding box center [385, 438] width 347 height 93
click at [308, 411] on textarea "Handle replcement**" at bounding box center [385, 438] width 325 height 64
click at [306, 415] on textarea "Handle replcement**" at bounding box center [385, 438] width 325 height 64
click at [299, 409] on textarea "Handle replcement**" at bounding box center [385, 438] width 325 height 64
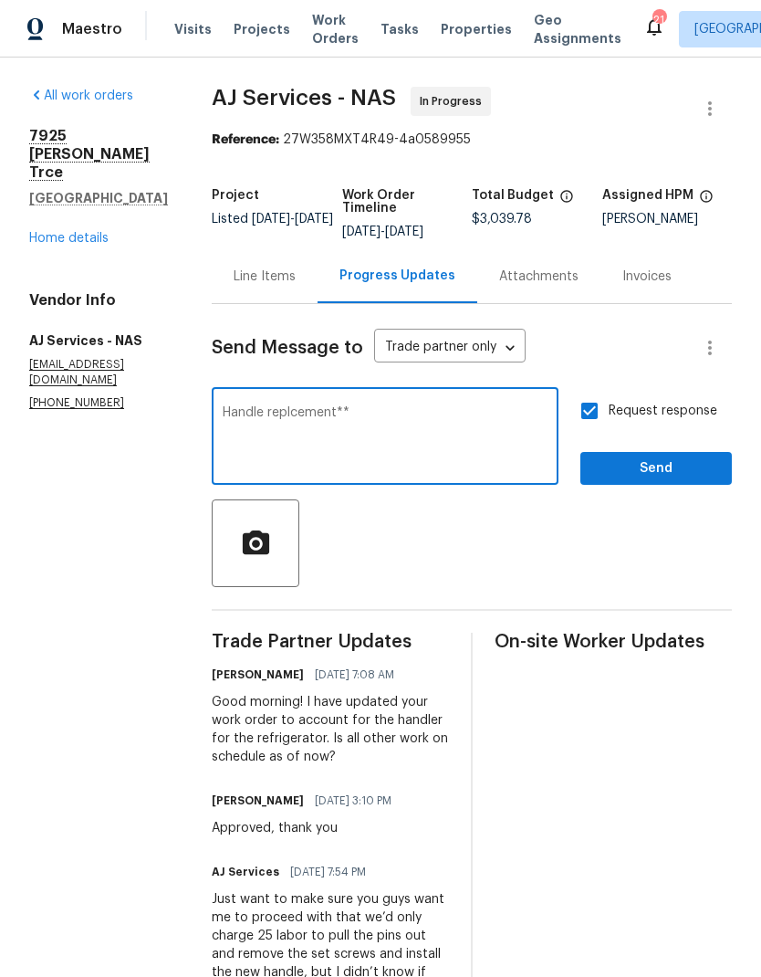
click at [306, 414] on textarea "Handle replcement**" at bounding box center [385, 438] width 325 height 64
click at [305, 413] on textarea "Handle replcement**" at bounding box center [385, 438] width 325 height 64
click at [264, 460] on textarea "Handle replcement**" at bounding box center [385, 438] width 325 height 64
click at [311, 410] on textarea "Handle replcement**" at bounding box center [385, 438] width 325 height 64
type textarea "Handle replacement**"
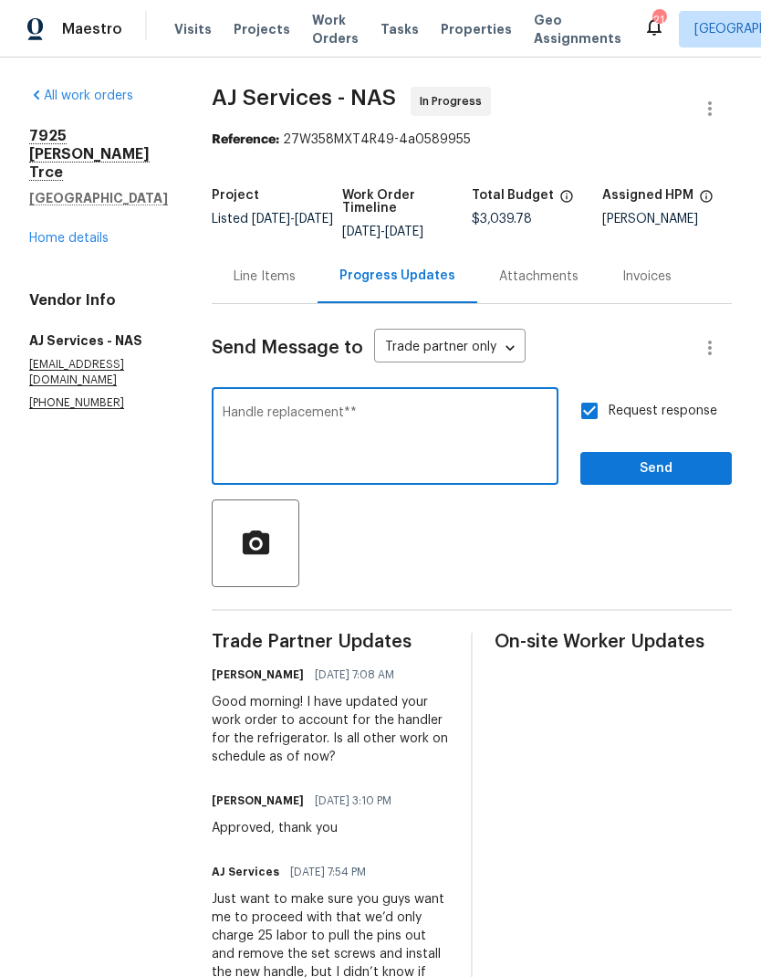
click at [389, 532] on div at bounding box center [472, 543] width 520 height 88
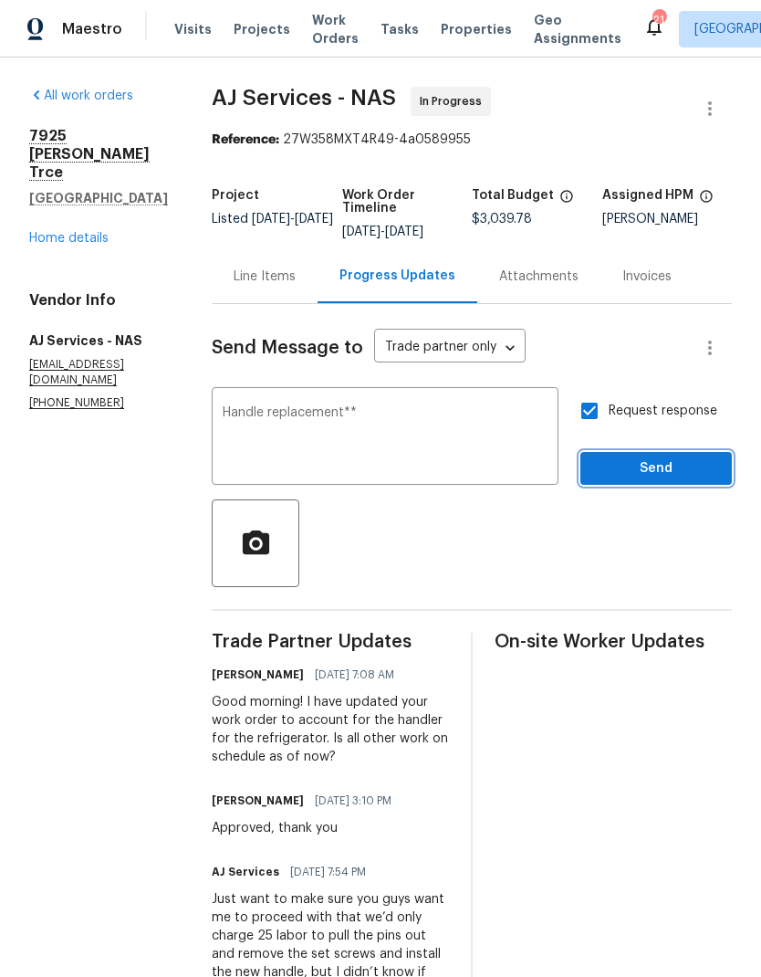
click at [625, 468] on span "Send" at bounding box center [656, 468] width 122 height 23
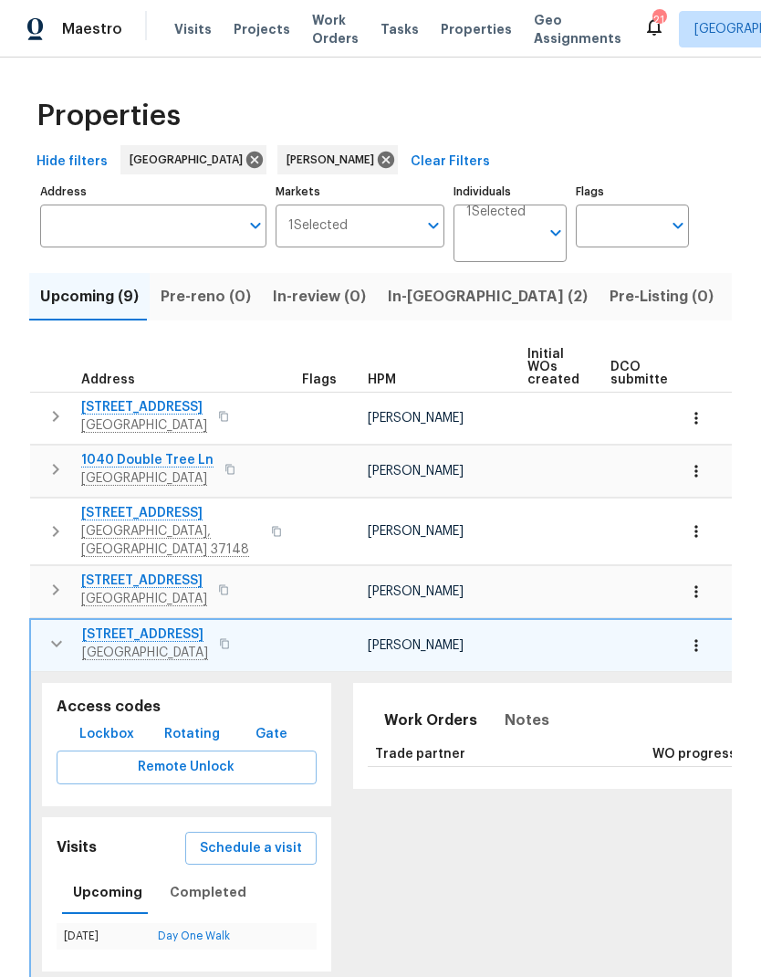
click at [125, 625] on span "5024 Espy Ave" at bounding box center [145, 634] width 126 height 18
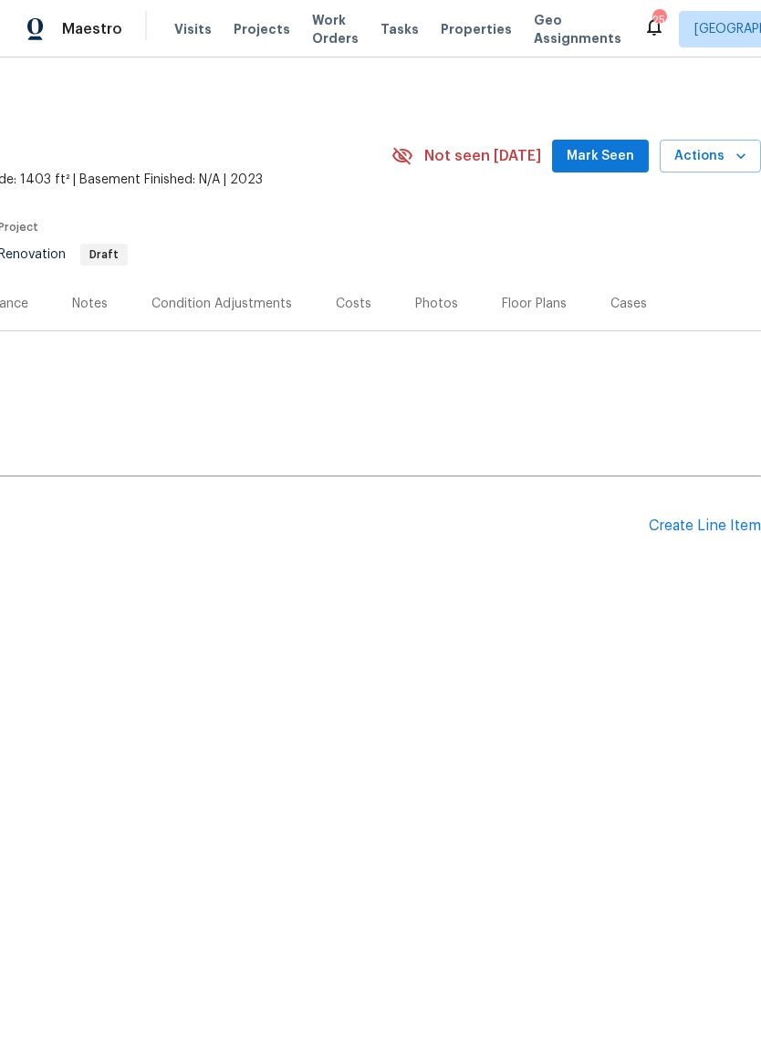
scroll to position [0, 270]
click at [312, 22] on span "Work Orders" at bounding box center [335, 29] width 47 height 37
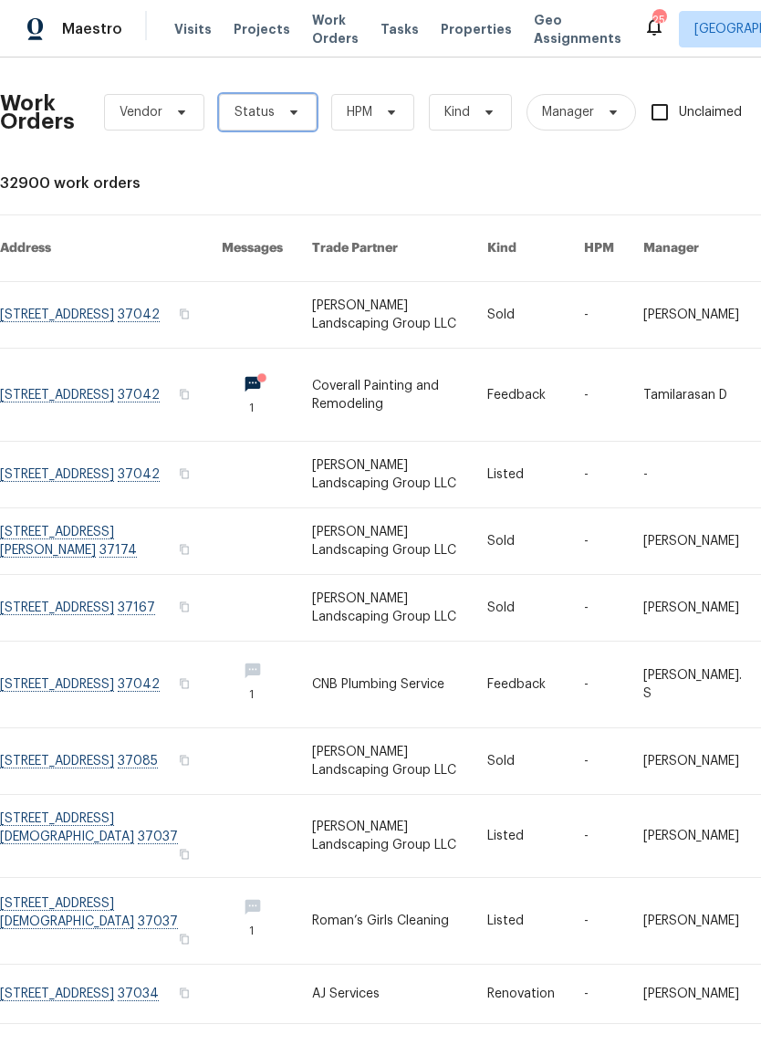
click at [267, 101] on span "Status" at bounding box center [268, 112] width 98 height 37
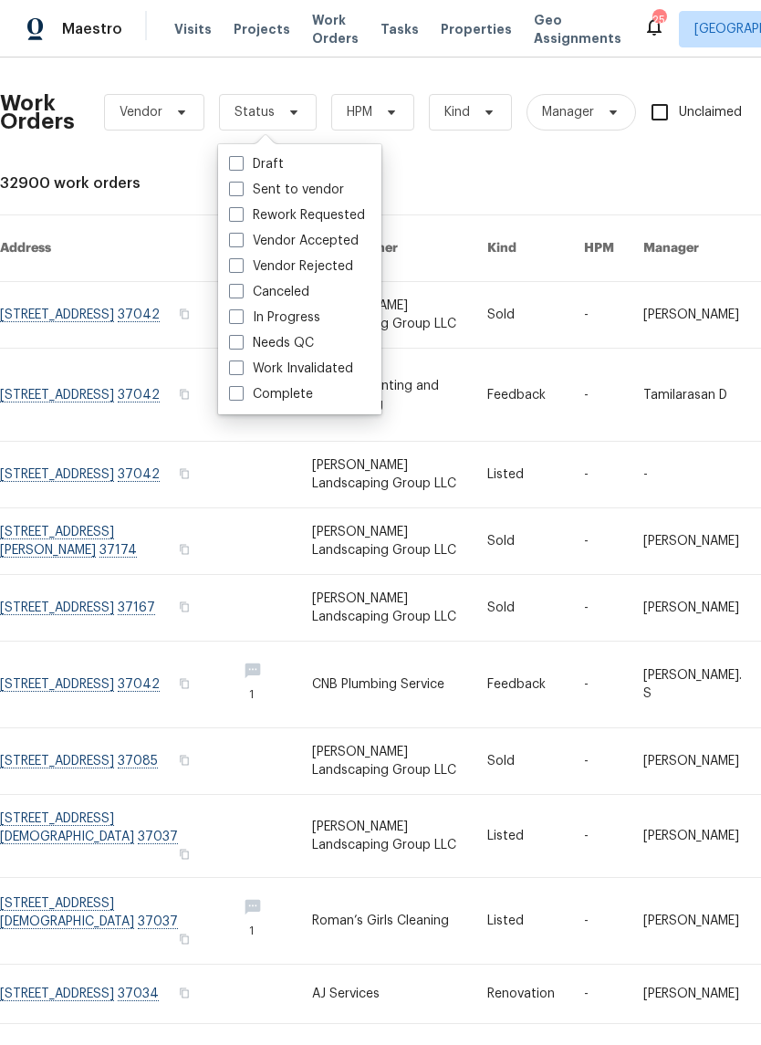
click at [446, 183] on div "32900 work orders" at bounding box center [516, 183] width 1032 height 18
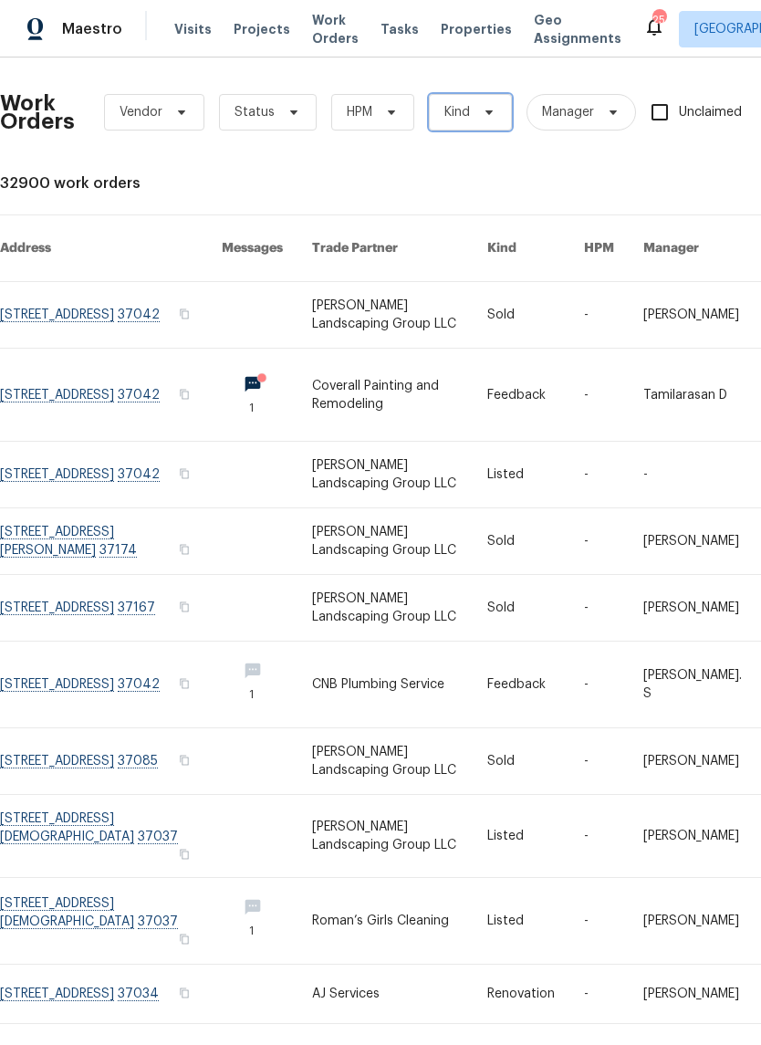
click at [477, 120] on span "Kind" at bounding box center [470, 112] width 83 height 37
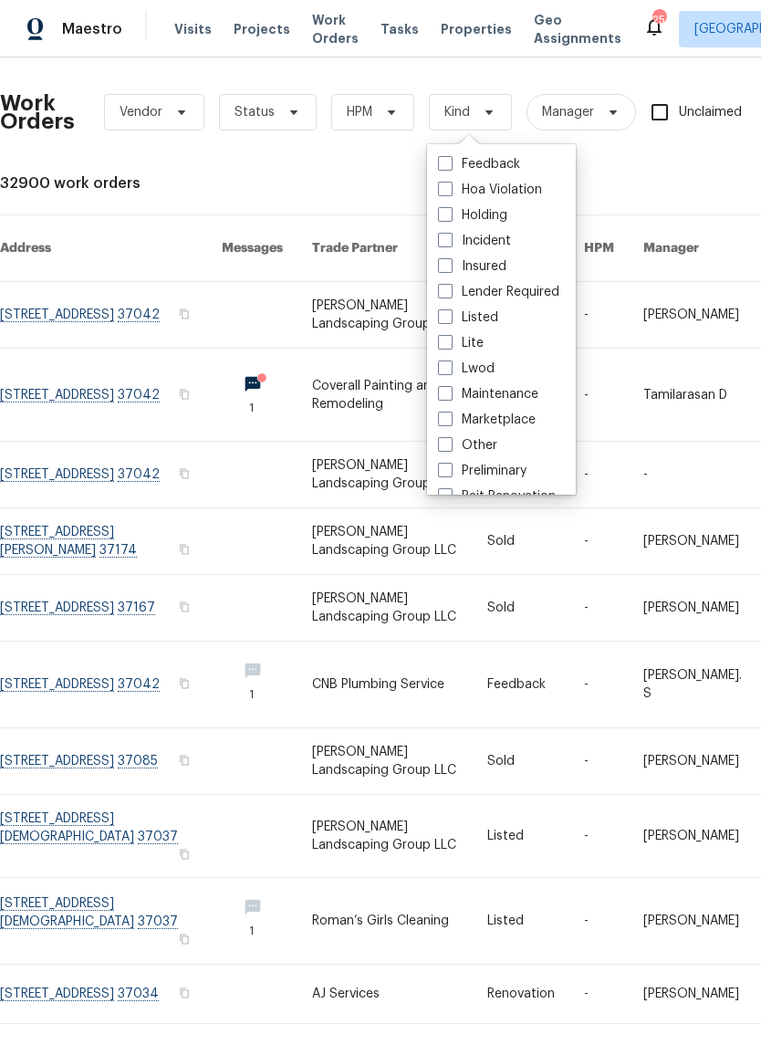
click at [453, 317] on label "Listed" at bounding box center [468, 318] width 60 height 18
click at [450, 317] on input "Listed" at bounding box center [444, 315] width 12 height 12
checkbox input "true"
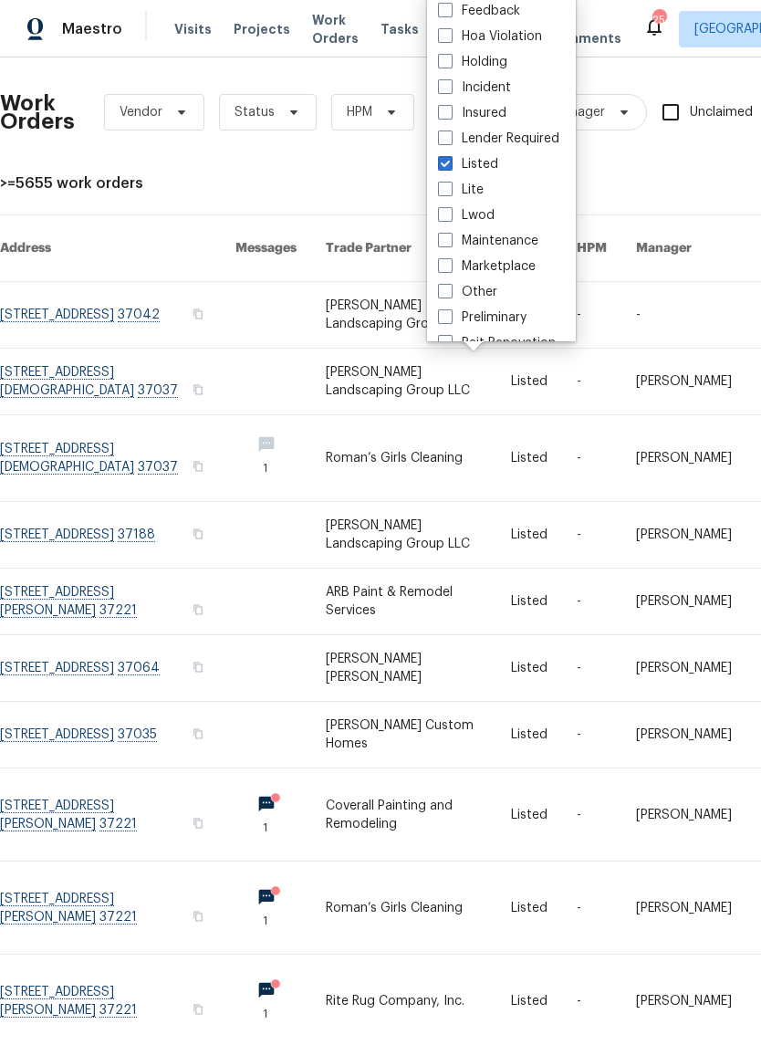
click at [275, 172] on div "Work Orders Vendor Status HPM Listed Manager Unclaimed ​ View Reno Index >=5655…" at bounding box center [516, 583] width 1032 height 1023
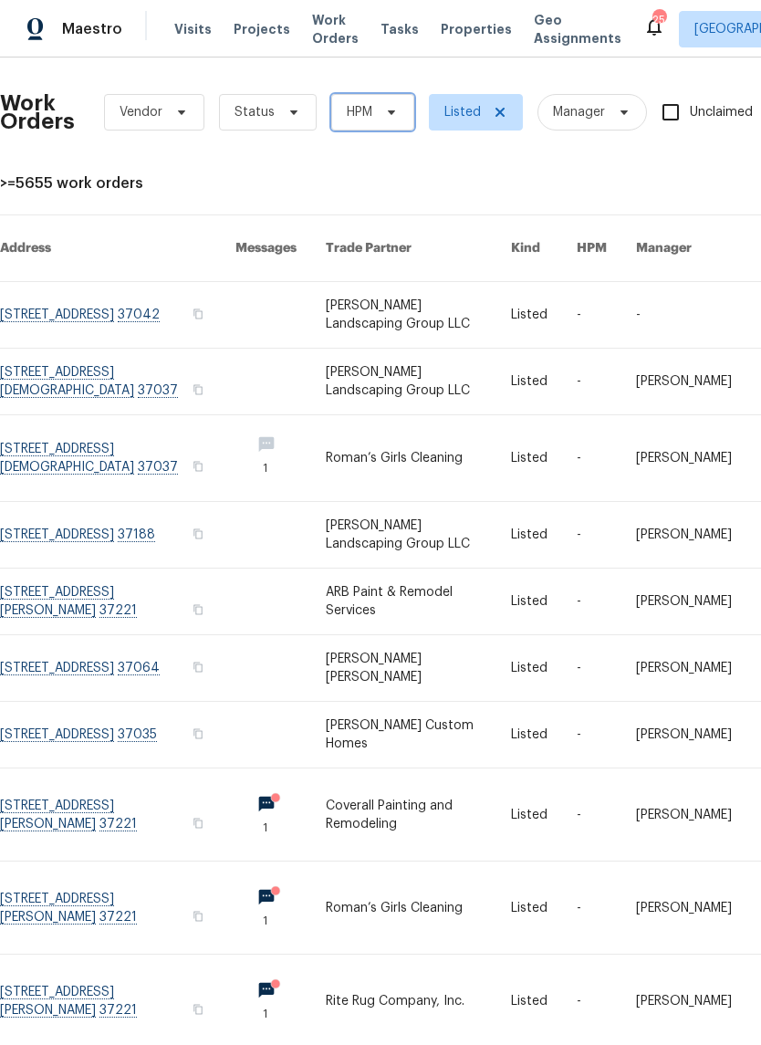
click at [375, 110] on span "HPM" at bounding box center [372, 112] width 83 height 37
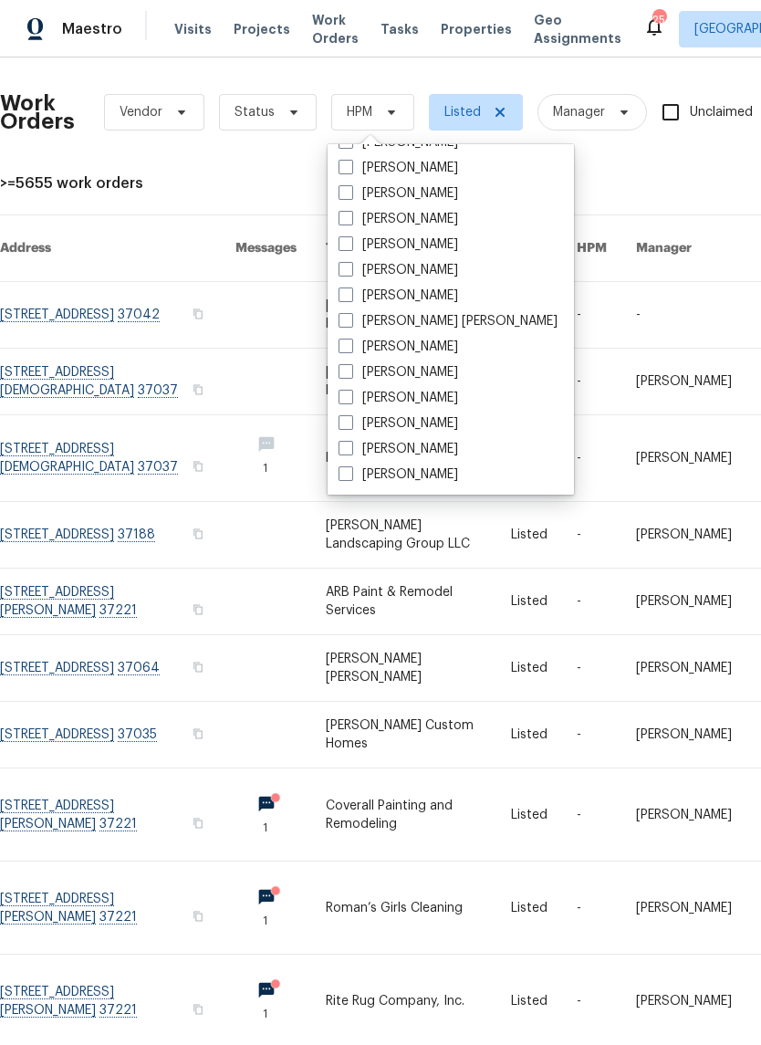
scroll to position [329, 0]
click at [351, 270] on span at bounding box center [346, 269] width 15 height 15
click at [351, 270] on input "[PERSON_NAME]" at bounding box center [345, 267] width 12 height 12
checkbox input "true"
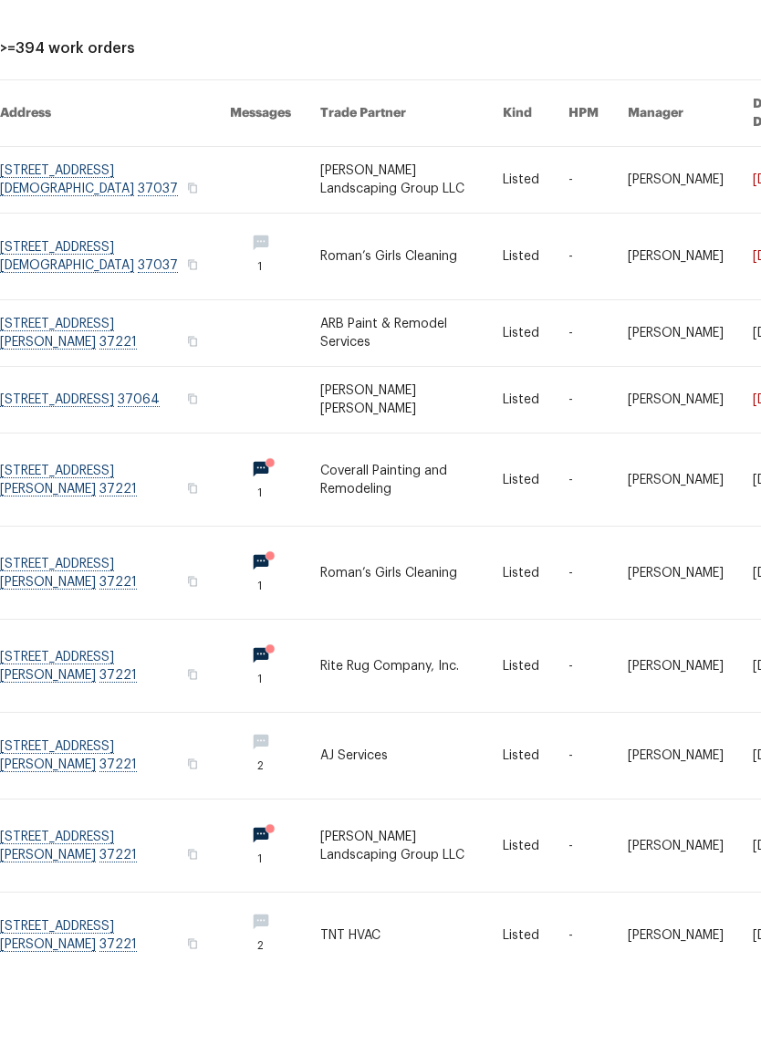
scroll to position [45, 0]
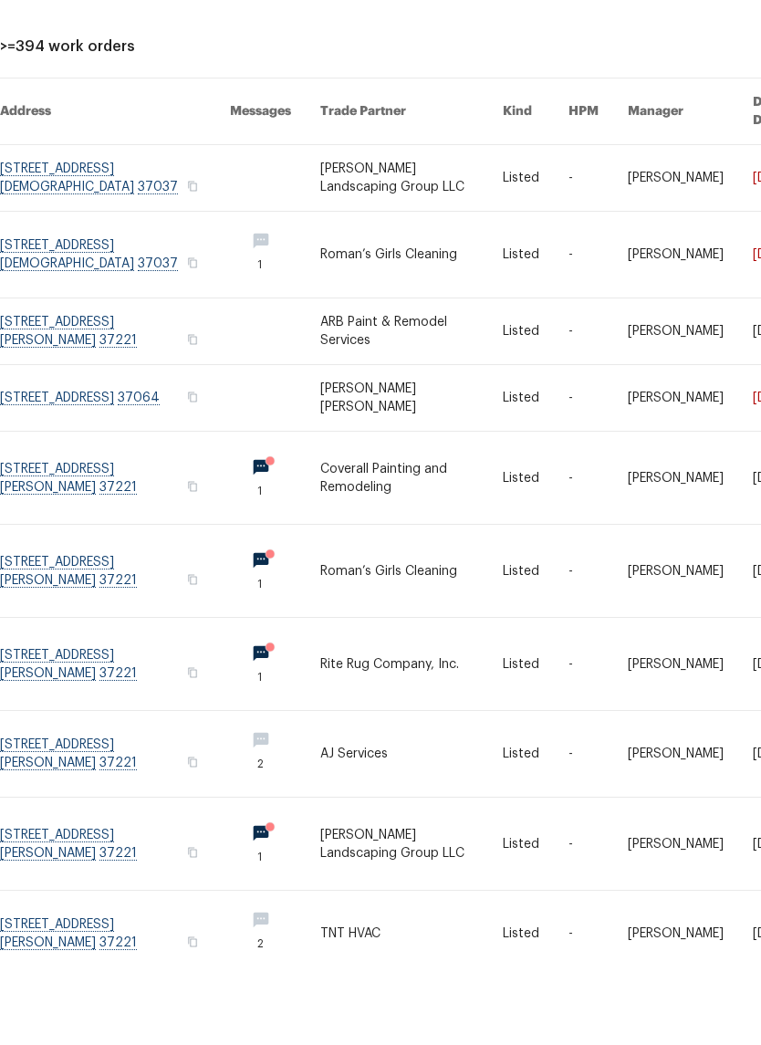
click at [383, 500] on link at bounding box center [411, 546] width 182 height 92
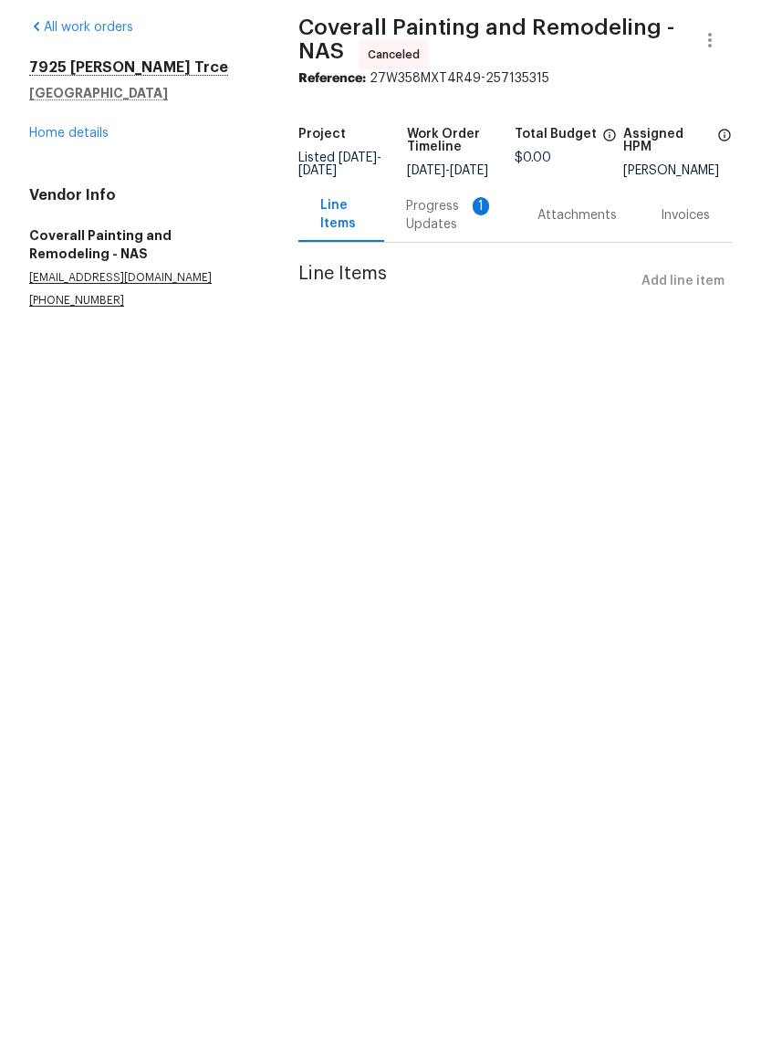
click at [415, 266] on div "Progress Updates 1" at bounding box center [450, 284] width 88 height 37
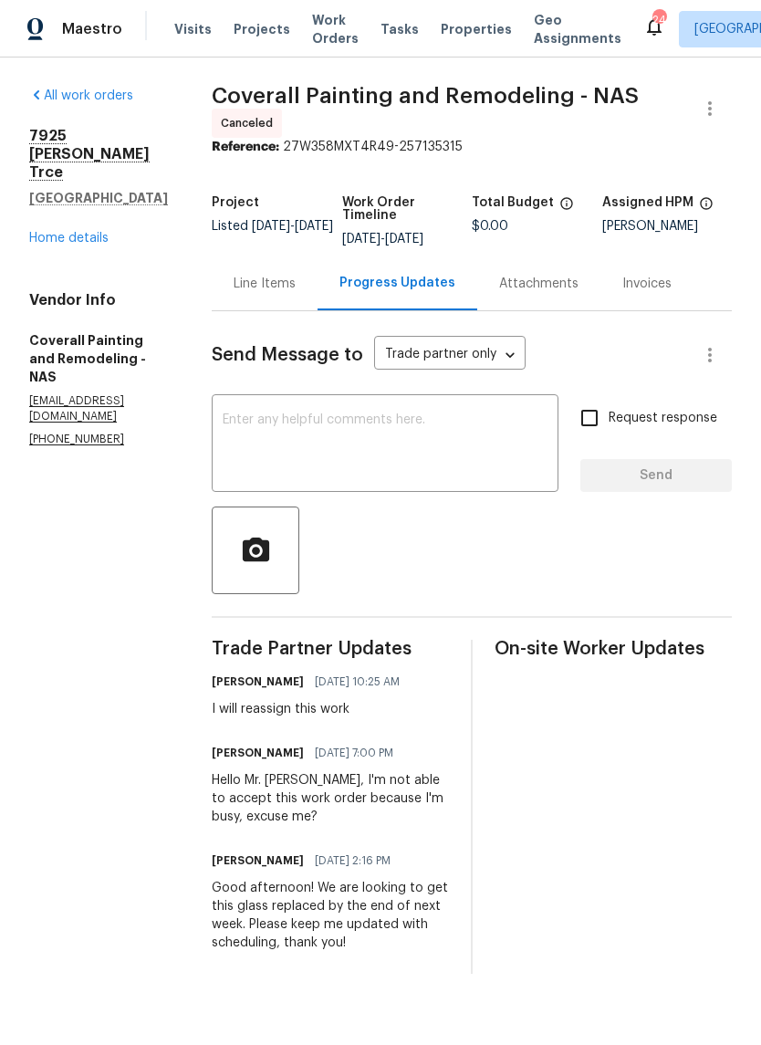
click at [319, 17] on span "Work Orders" at bounding box center [335, 29] width 47 height 37
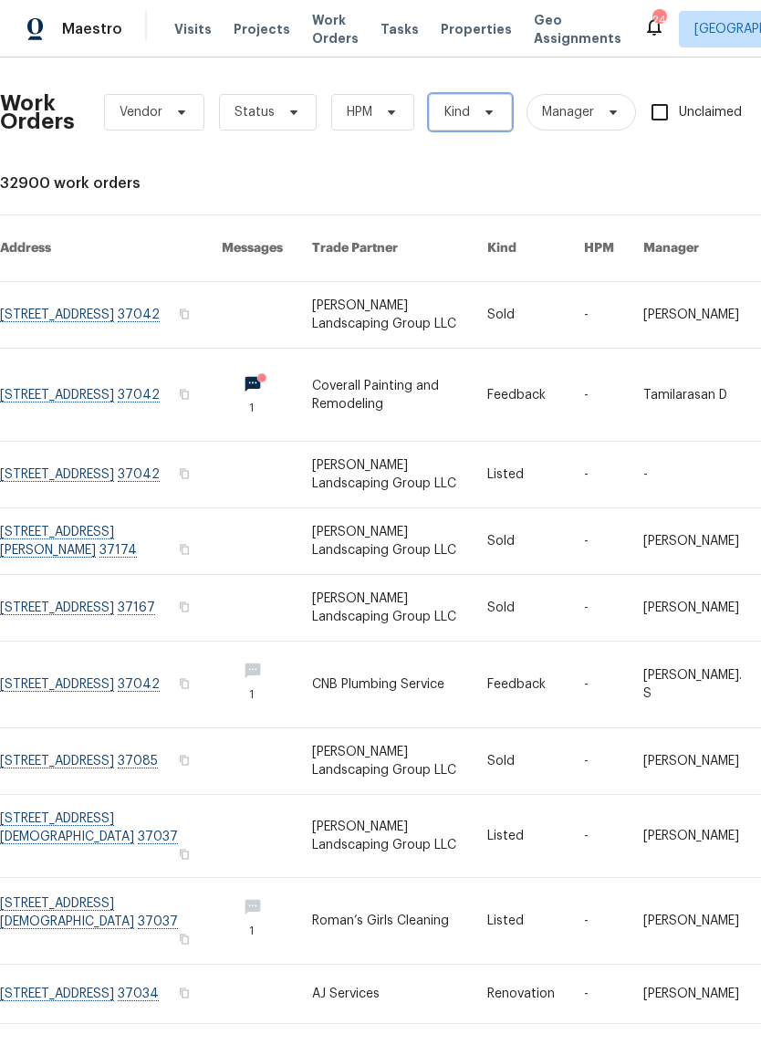
click at [457, 108] on span "Kind" at bounding box center [458, 112] width 26 height 18
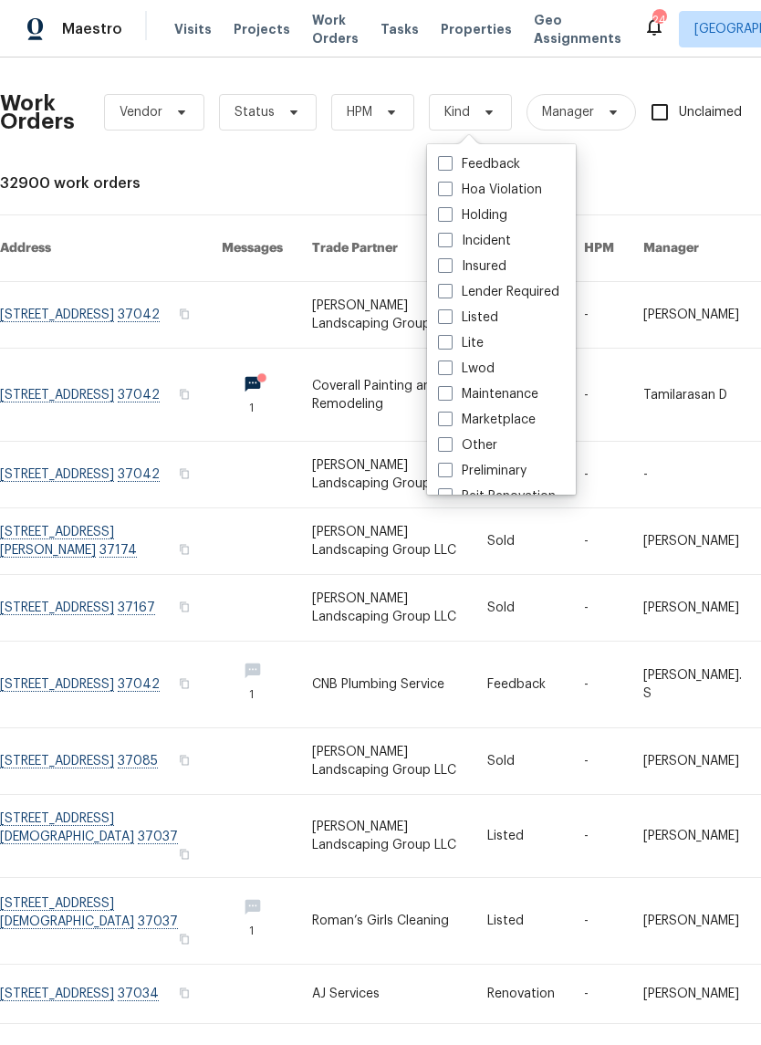
click at [445, 300] on label "Lender Required" at bounding box center [498, 292] width 121 height 18
click at [445, 295] on input "Lender Required" at bounding box center [444, 289] width 12 height 12
checkbox input "true"
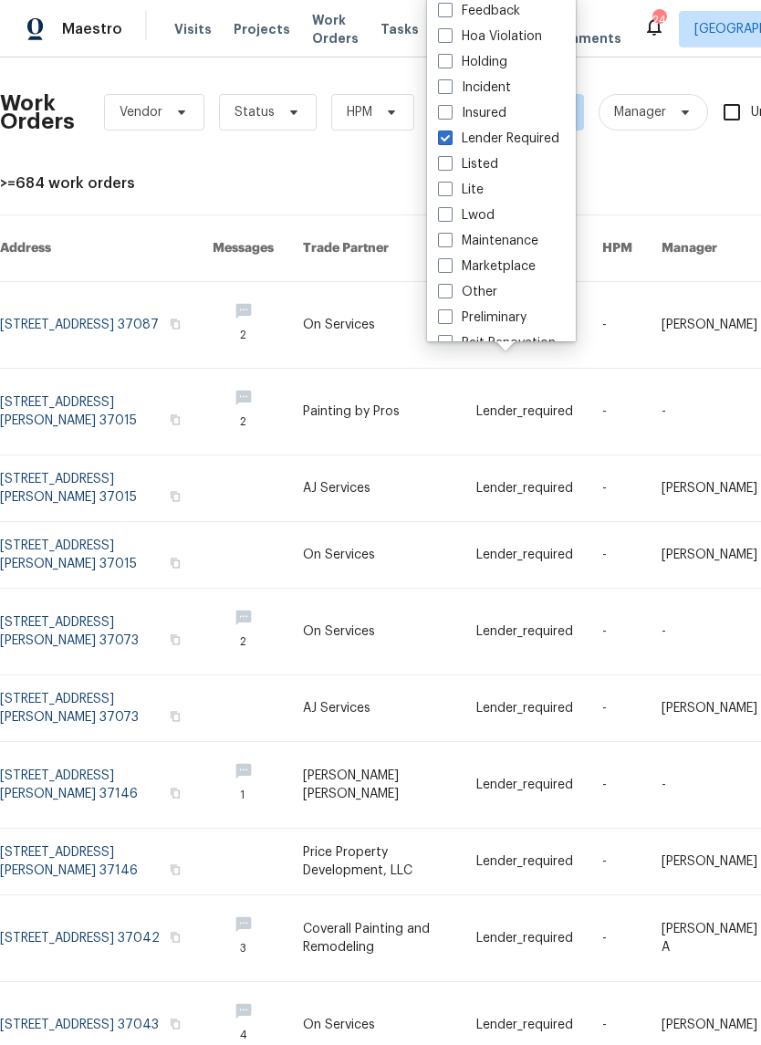
click at [445, 171] on label "Listed" at bounding box center [468, 164] width 60 height 18
click at [445, 167] on input "Listed" at bounding box center [444, 161] width 12 height 12
checkbox input "true"
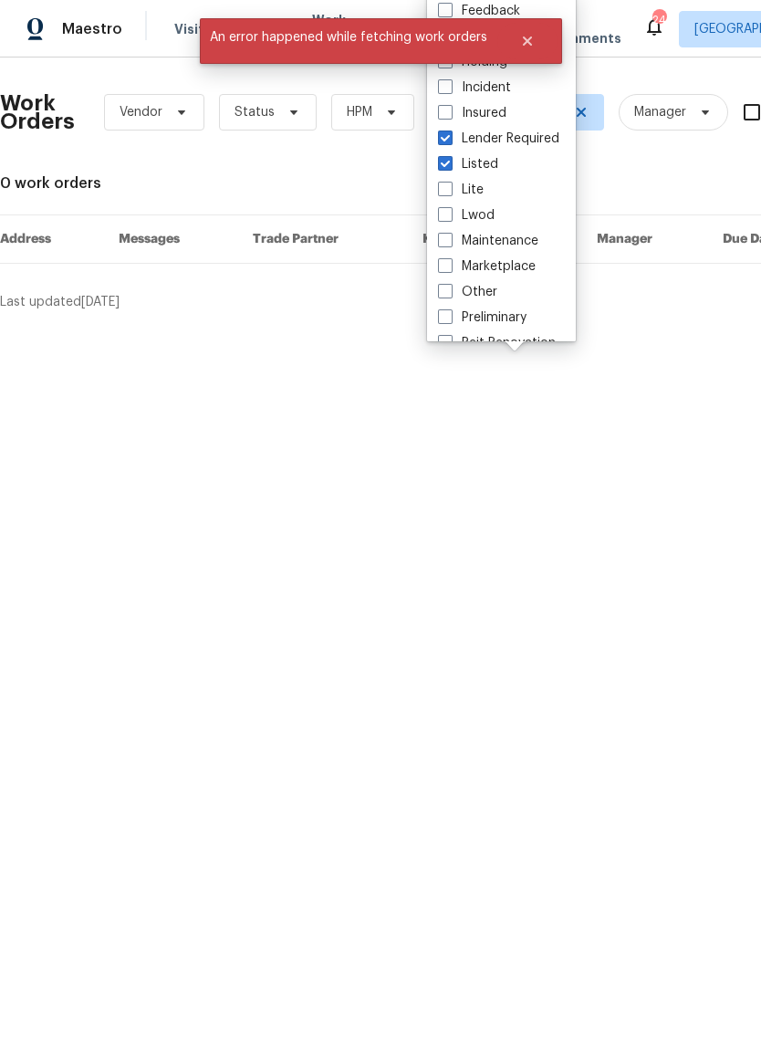
click at [457, 140] on label "Lender Required" at bounding box center [498, 139] width 121 height 18
click at [450, 140] on input "Lender Required" at bounding box center [444, 136] width 12 height 12
checkbox input "false"
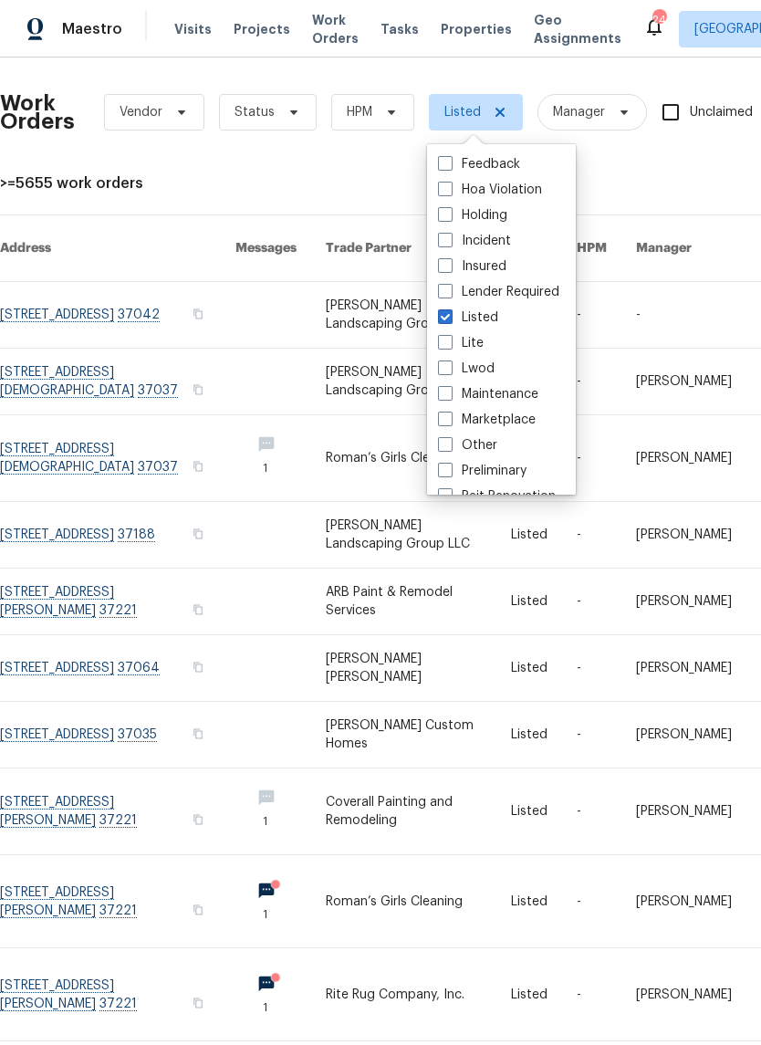
click at [320, 189] on div ">=5655 work orders" at bounding box center [516, 183] width 1032 height 18
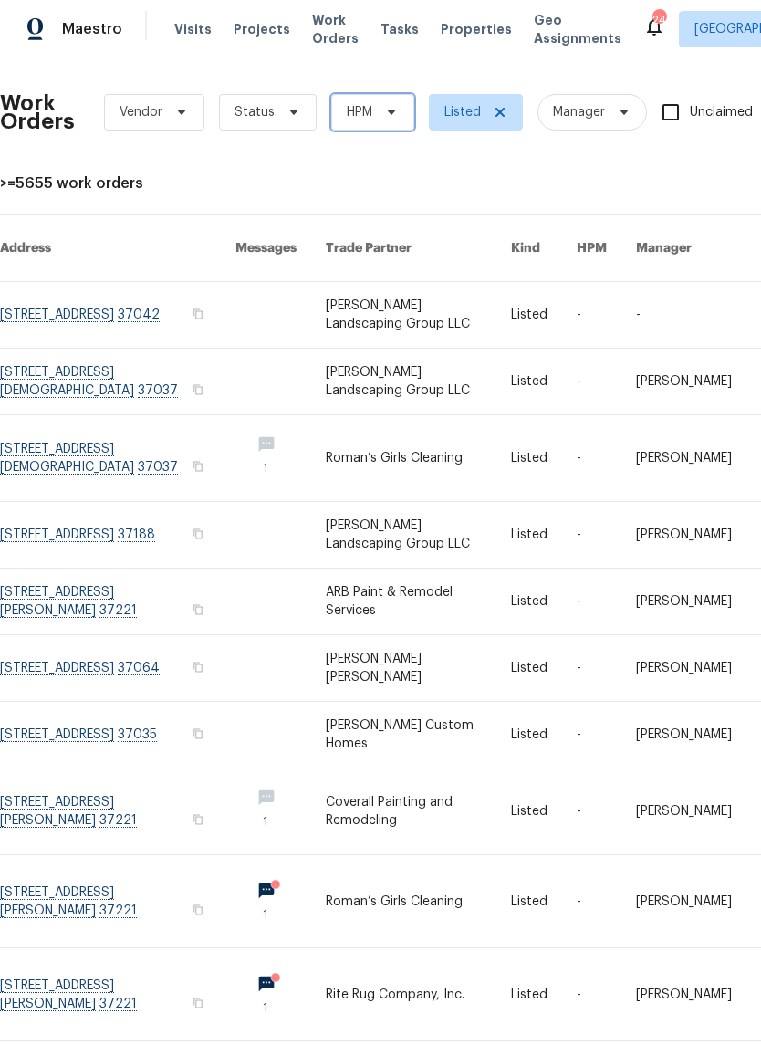
click at [352, 121] on span "HPM" at bounding box center [360, 112] width 26 height 18
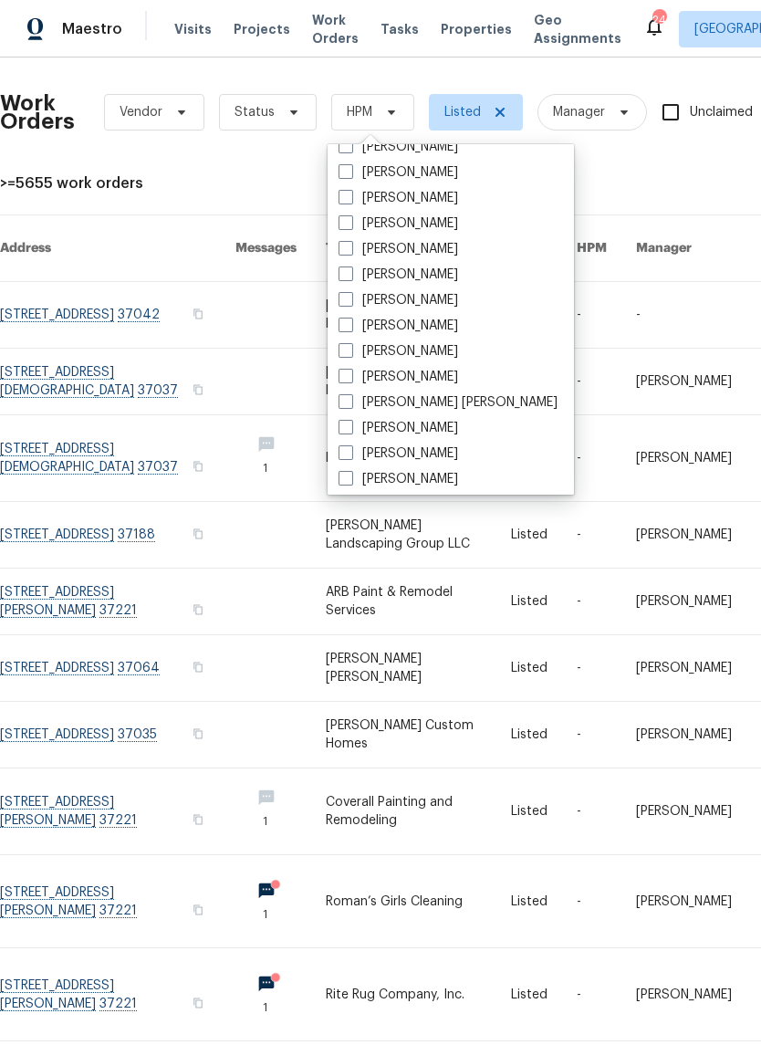
scroll to position [265, 0]
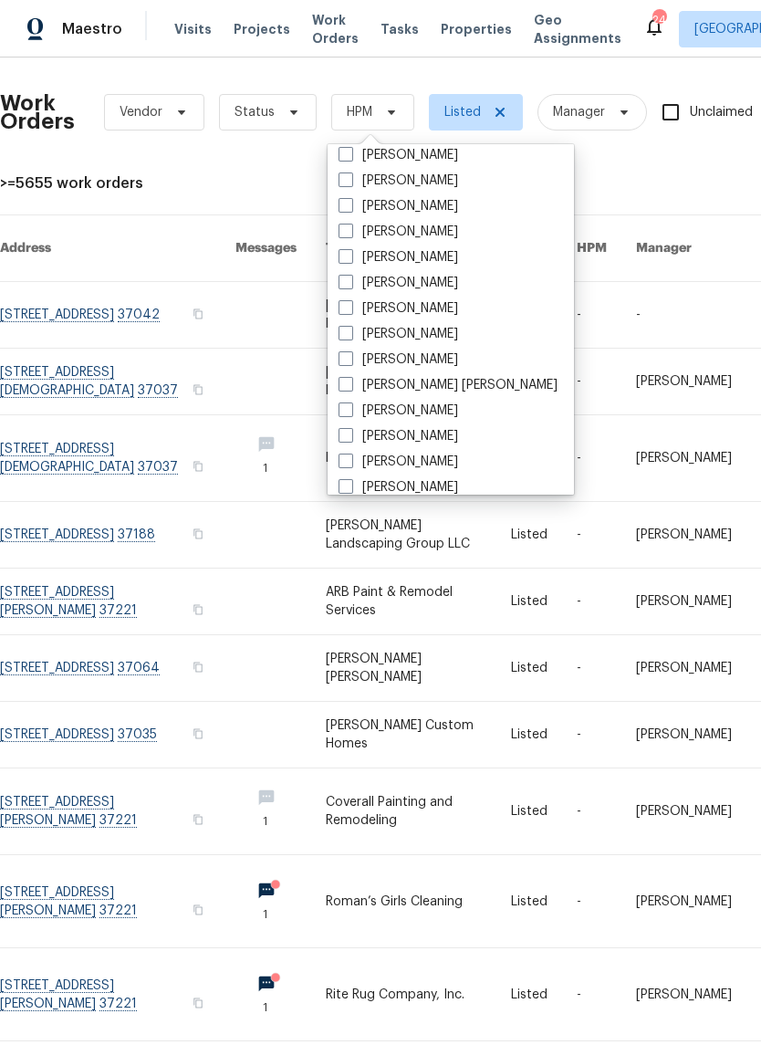
click at [350, 329] on span at bounding box center [346, 333] width 15 height 15
click at [350, 329] on input "[PERSON_NAME]" at bounding box center [345, 331] width 12 height 12
checkbox input "true"
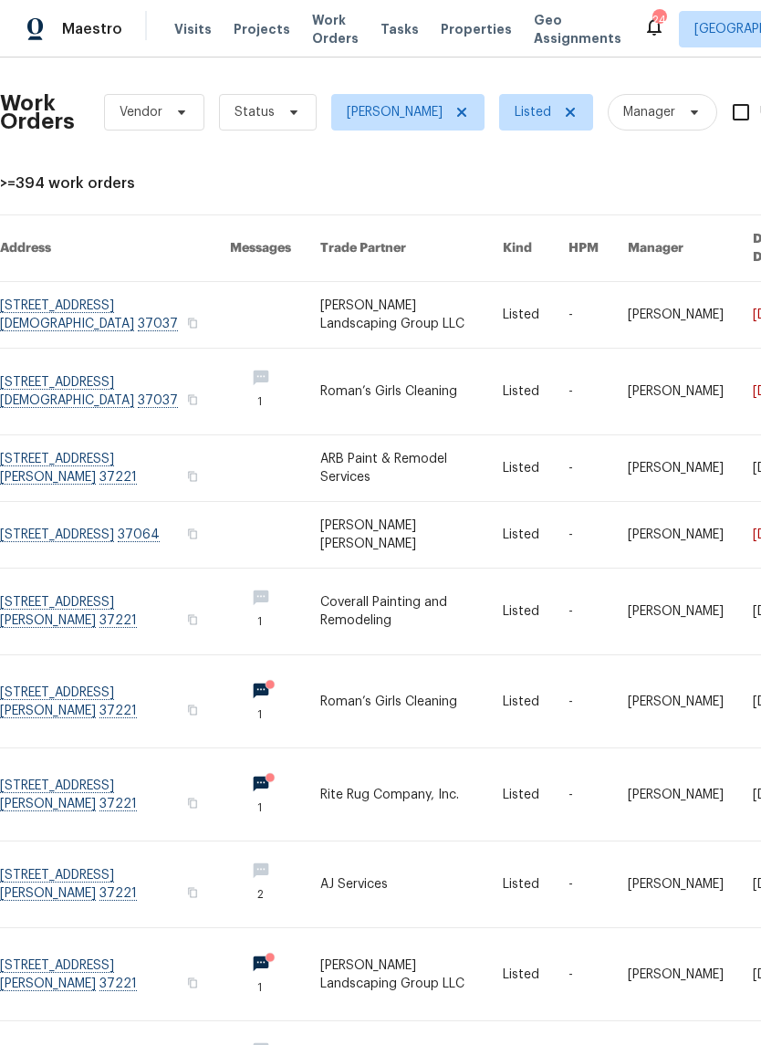
click at [222, 173] on div "Work Orders Vendor Status Lauren Bittler Listed Manager Unclaimed ​ View Reno I…" at bounding box center [516, 614] width 1032 height 1084
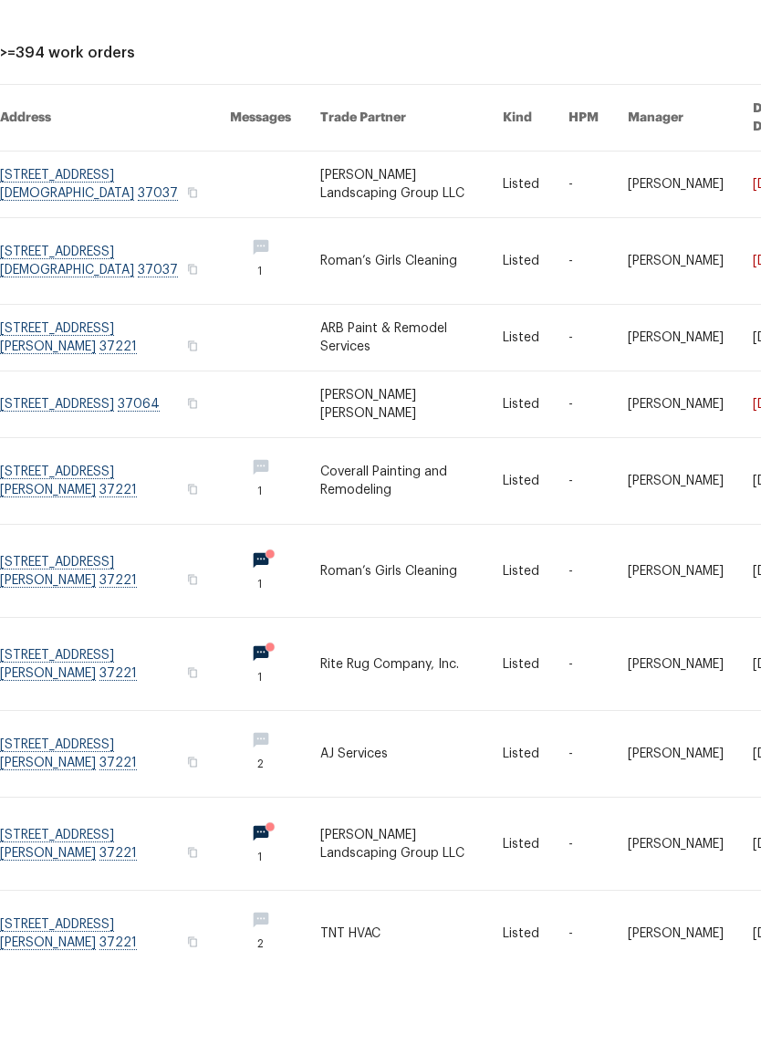
scroll to position [62, 0]
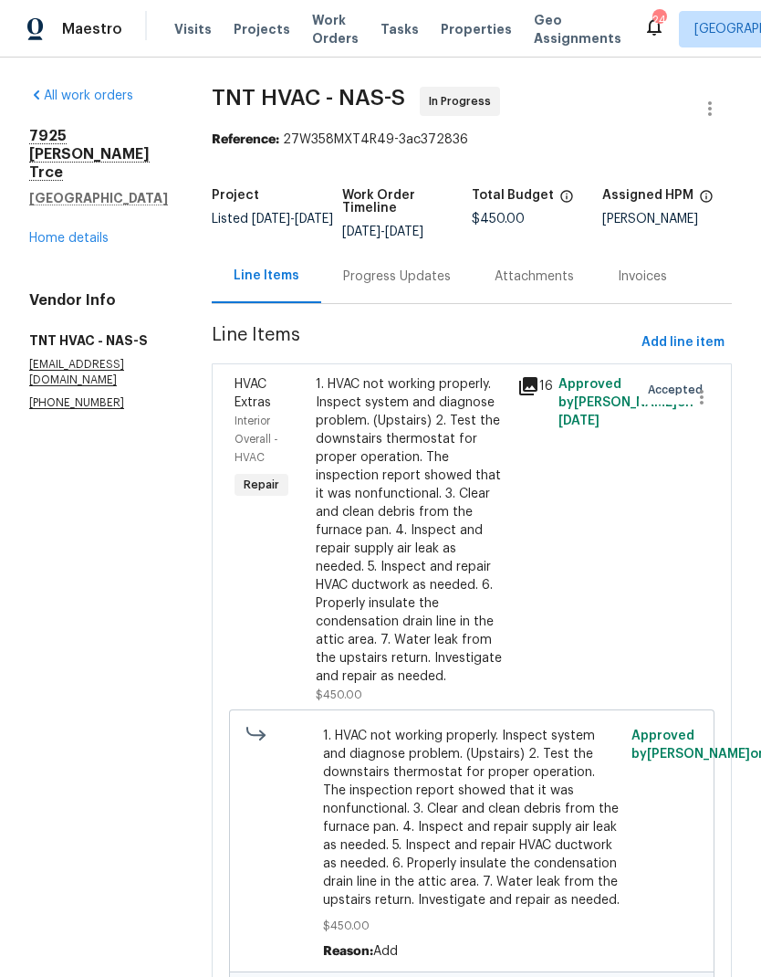
click at [392, 271] on div "Progress Updates" at bounding box center [397, 276] width 108 height 18
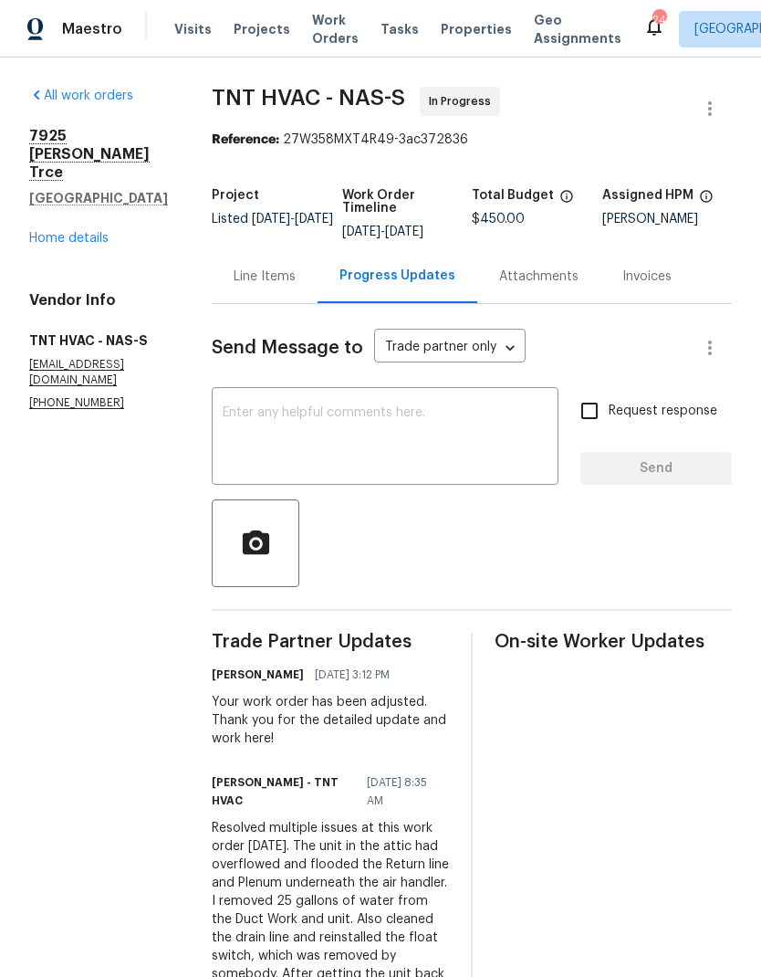
click at [257, 284] on div "Line Items" at bounding box center [265, 276] width 62 height 18
